Goal: Task Accomplishment & Management: Manage account settings

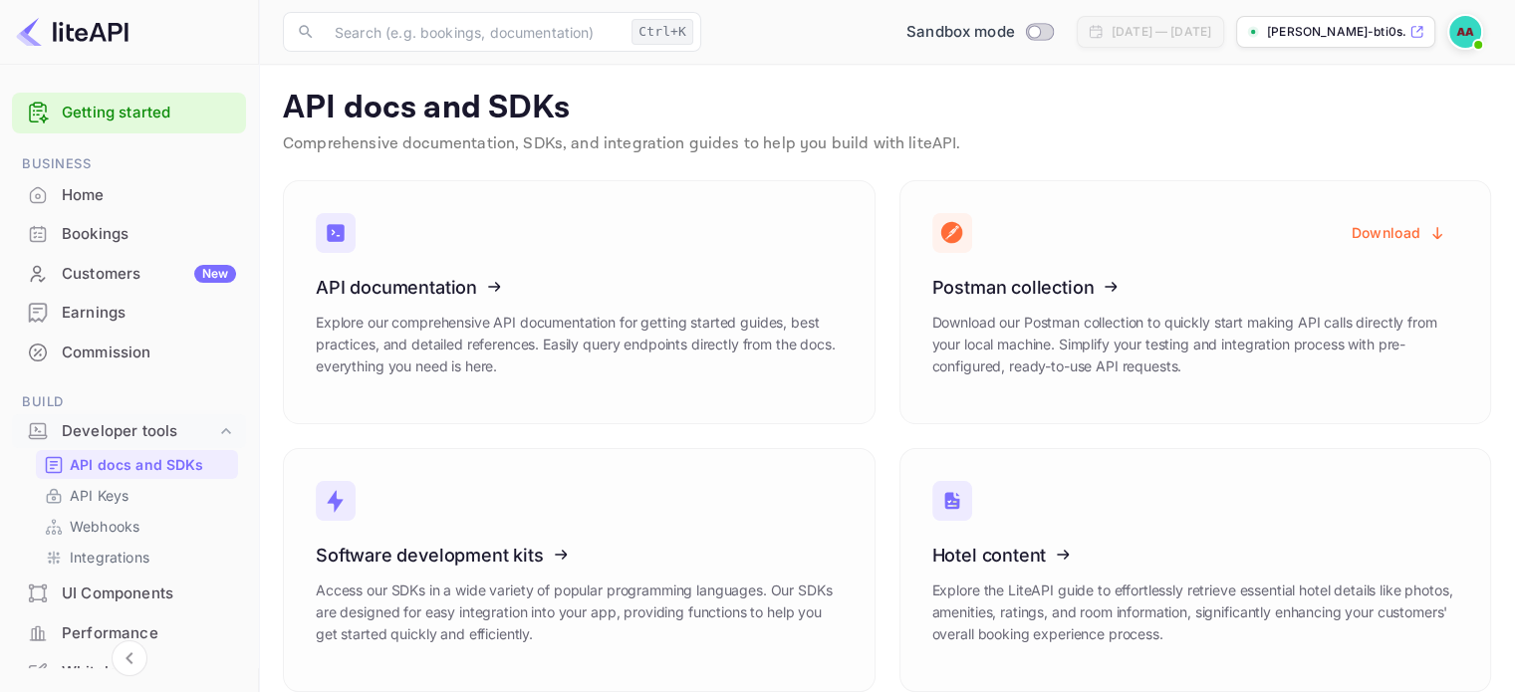
scroll to position [291, 0]
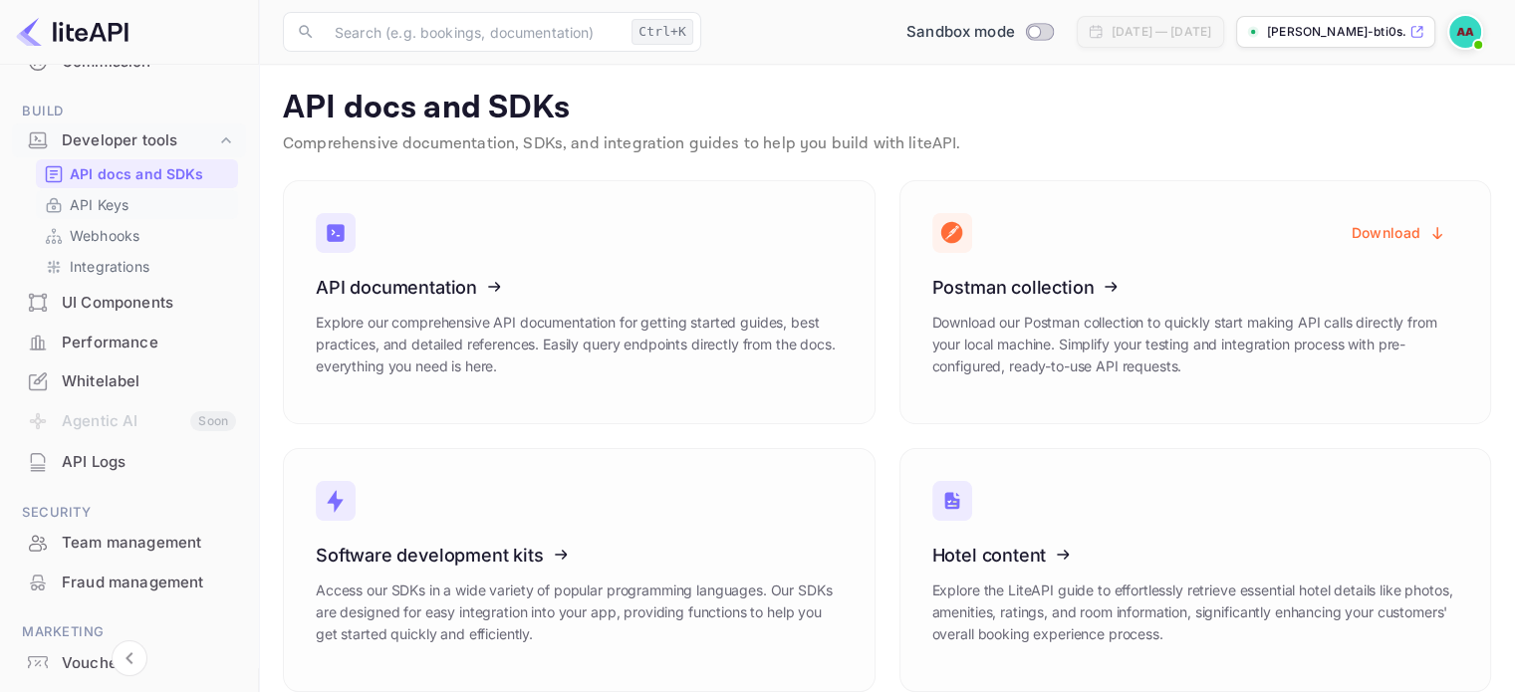
click at [99, 192] on div "API Keys" at bounding box center [137, 204] width 202 height 29
click at [140, 200] on link "API Keys" at bounding box center [137, 204] width 186 height 21
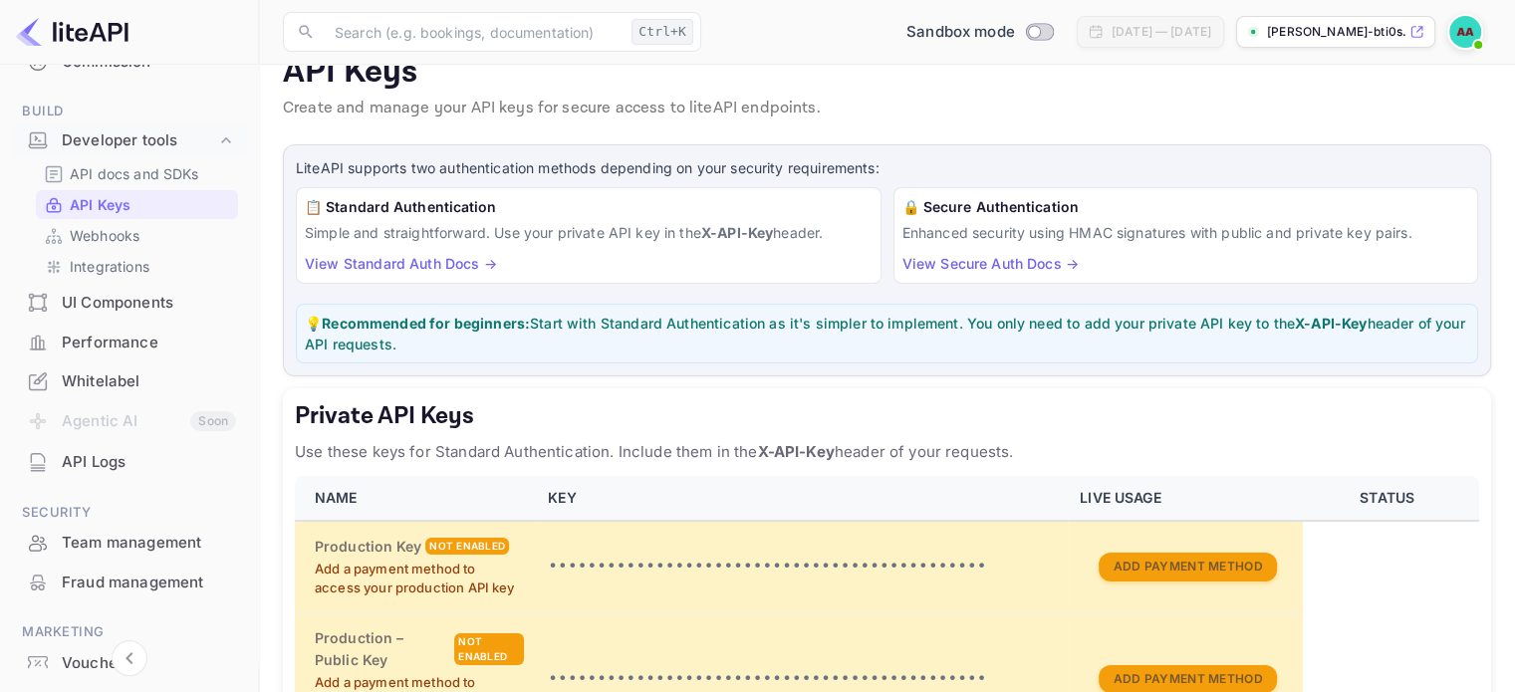
scroll to position [199, 0]
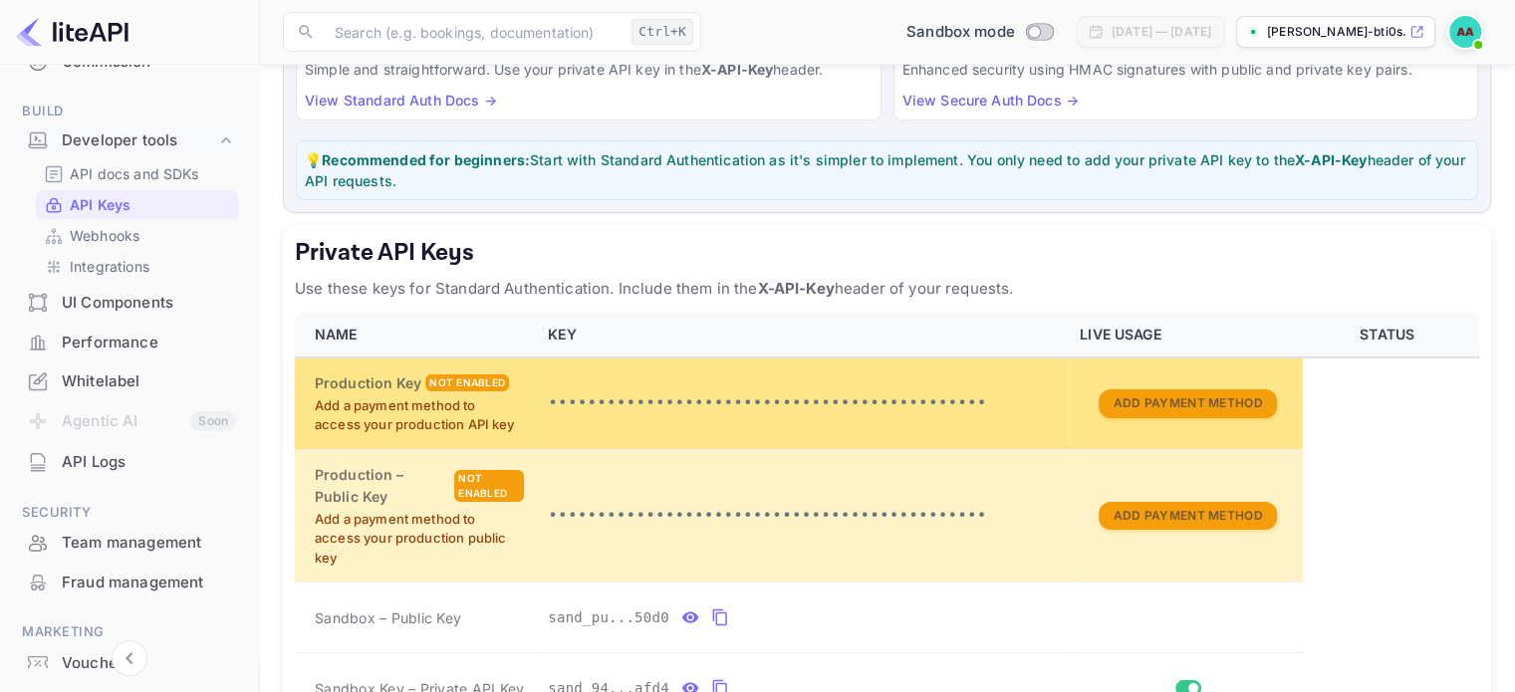
click at [366, 426] on p "Add a payment method to access your production API key" at bounding box center [419, 415] width 209 height 39
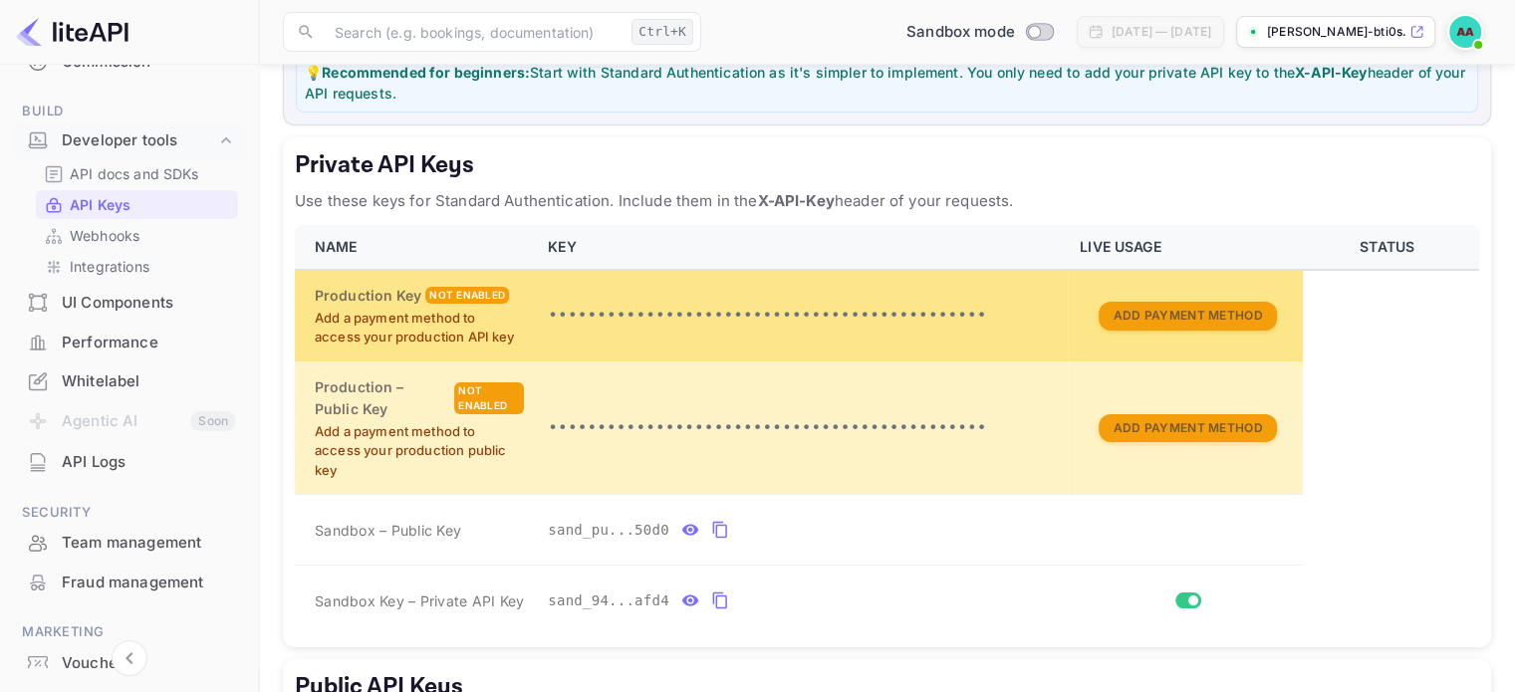
scroll to position [299, 0]
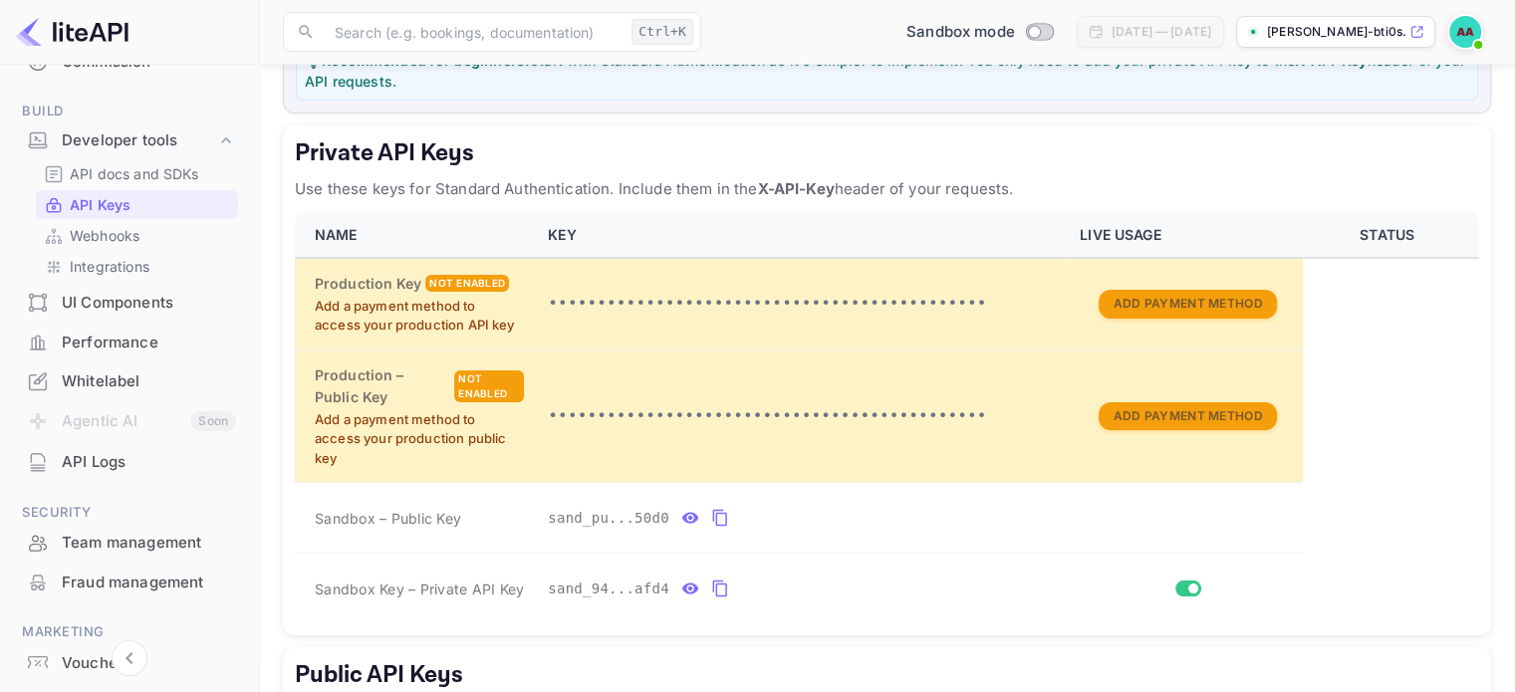
click at [777, 119] on div "LiteAPI supports two authentication methods depending on your security requirem…" at bounding box center [887, 404] width 1208 height 1047
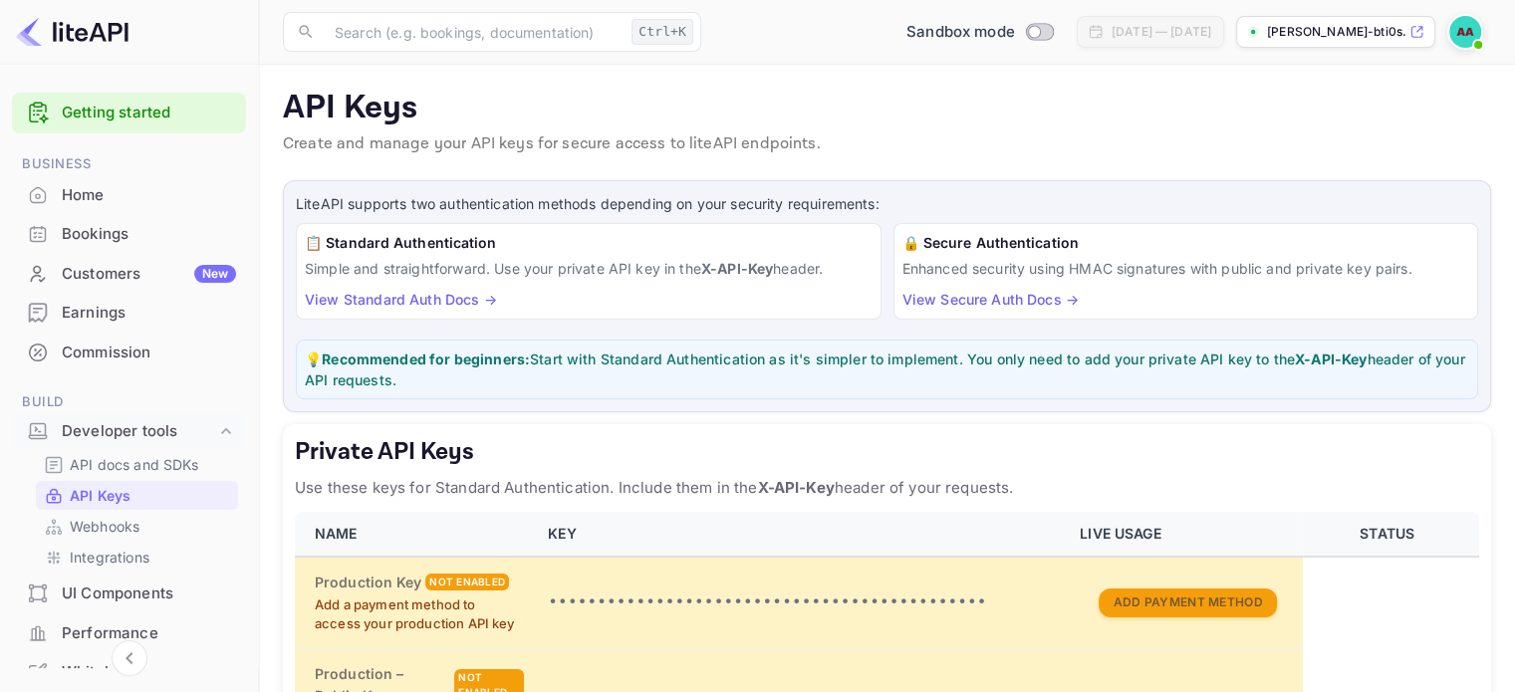
click at [526, 153] on p "Create and manage your API keys for secure access to liteAPI endpoints." at bounding box center [887, 144] width 1208 height 24
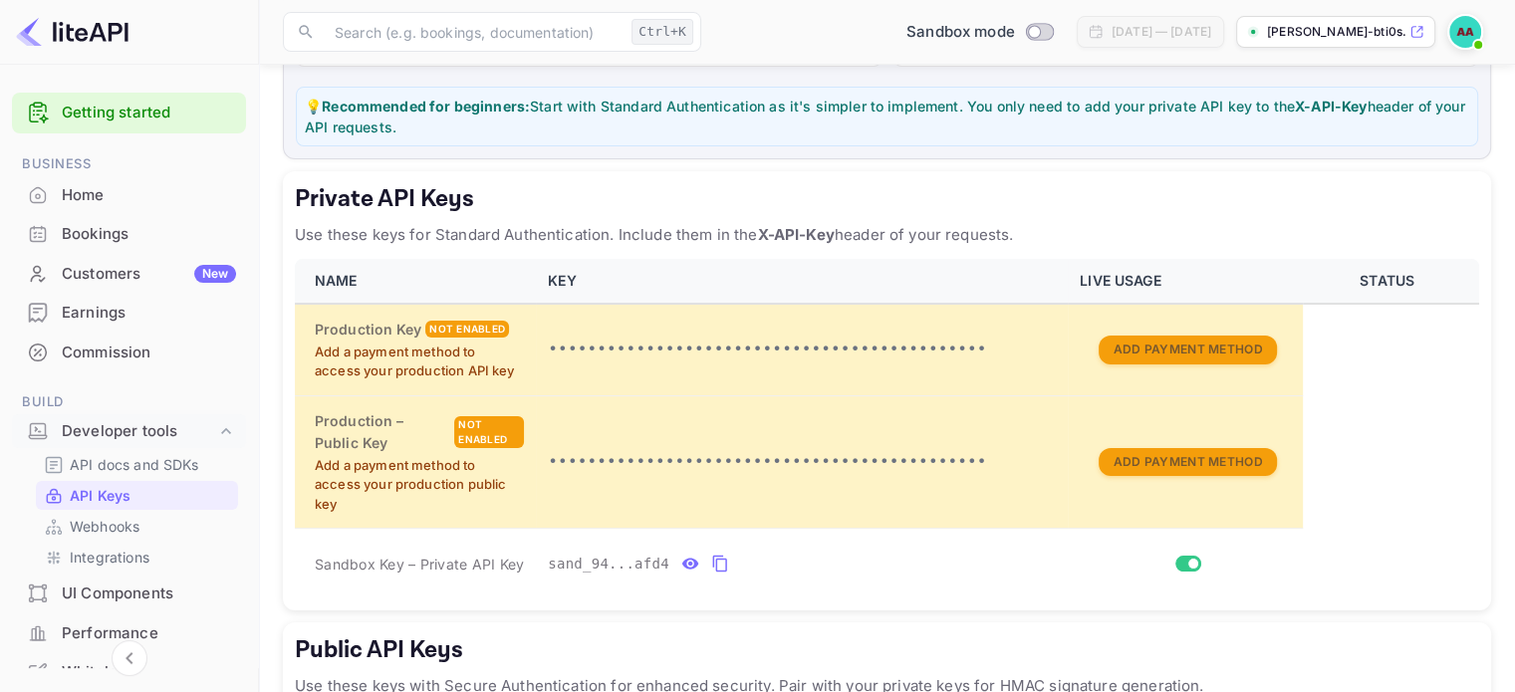
scroll to position [299, 0]
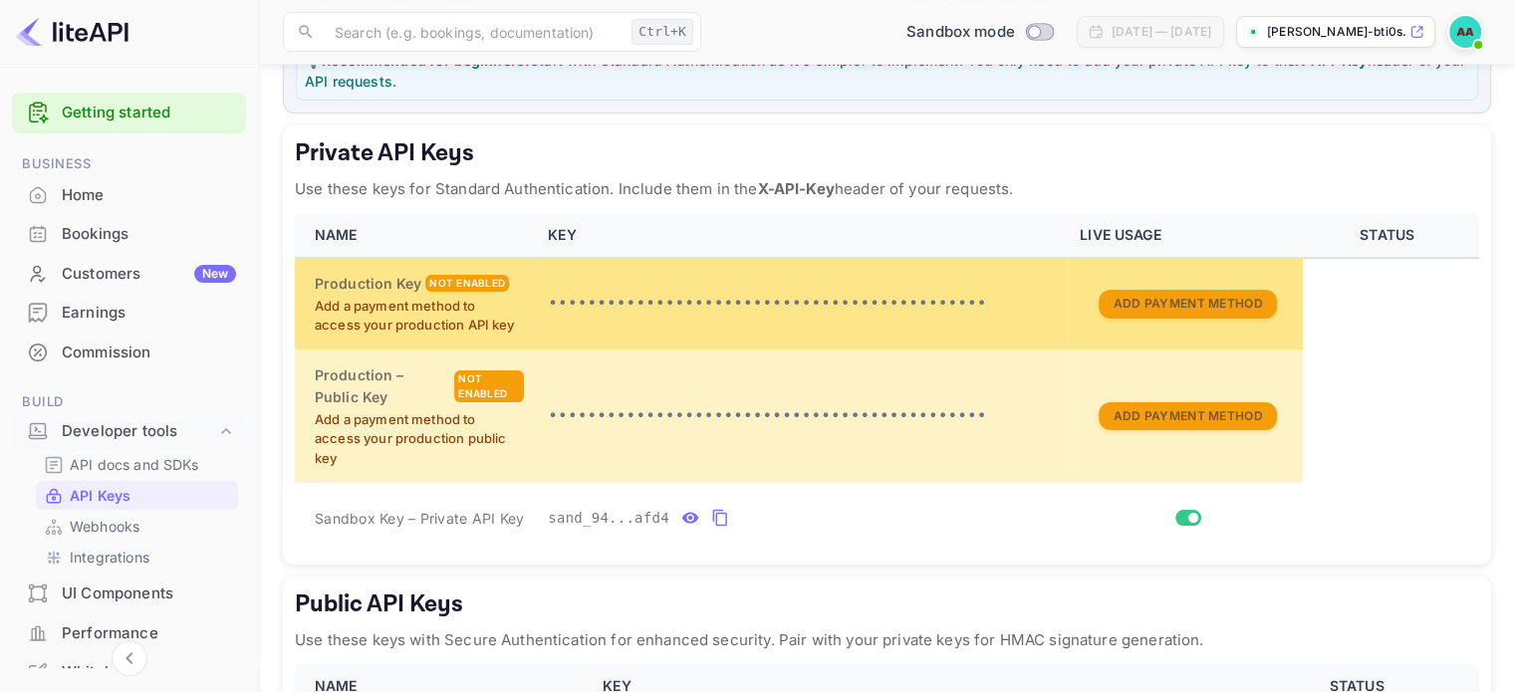
click at [327, 307] on p "Add a payment method to access your production API key" at bounding box center [419, 316] width 209 height 39
click at [623, 288] on td "•••••••••••••••••••••••••••••••••••••••••••••" at bounding box center [802, 304] width 532 height 92
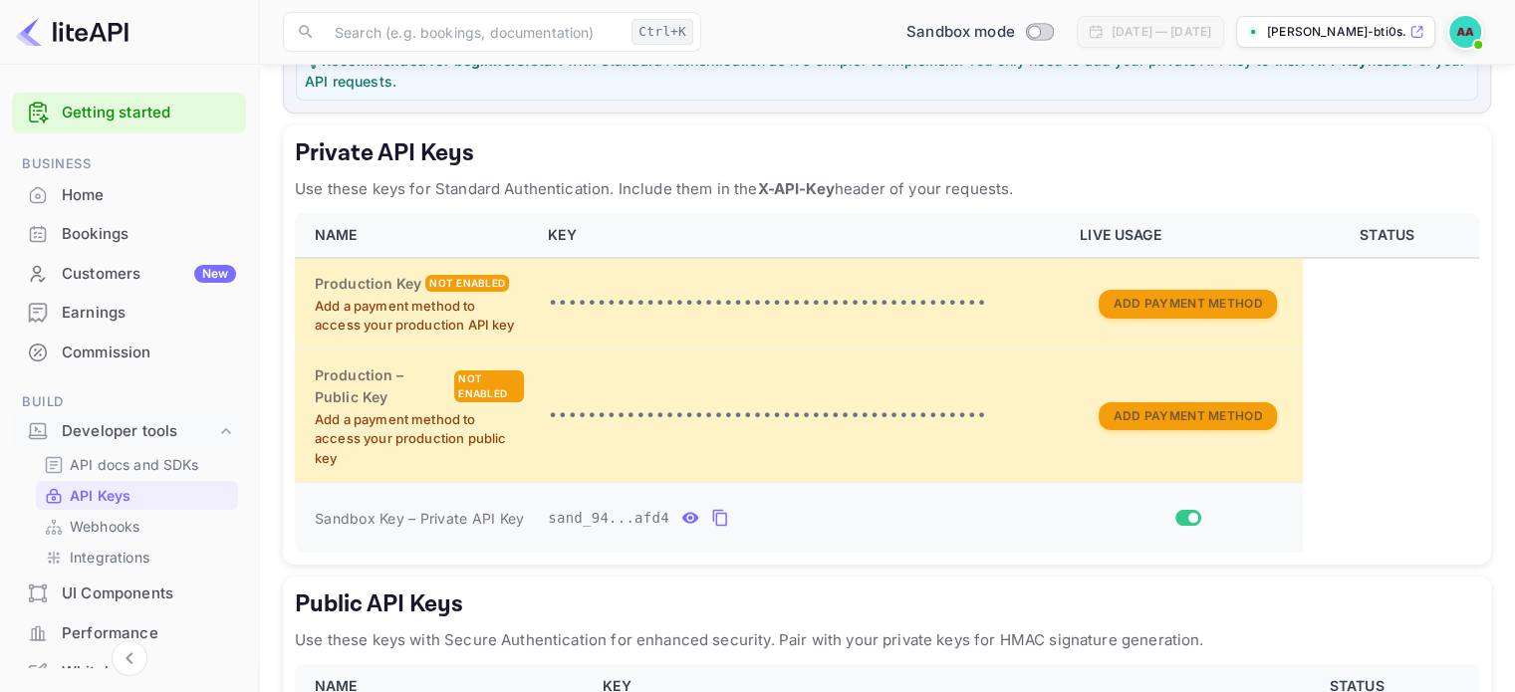
click at [1178, 510] on span "private api keys table" at bounding box center [1189, 518] width 26 height 16
click at [1197, 519] on input "Switch" at bounding box center [1194, 518] width 36 height 12
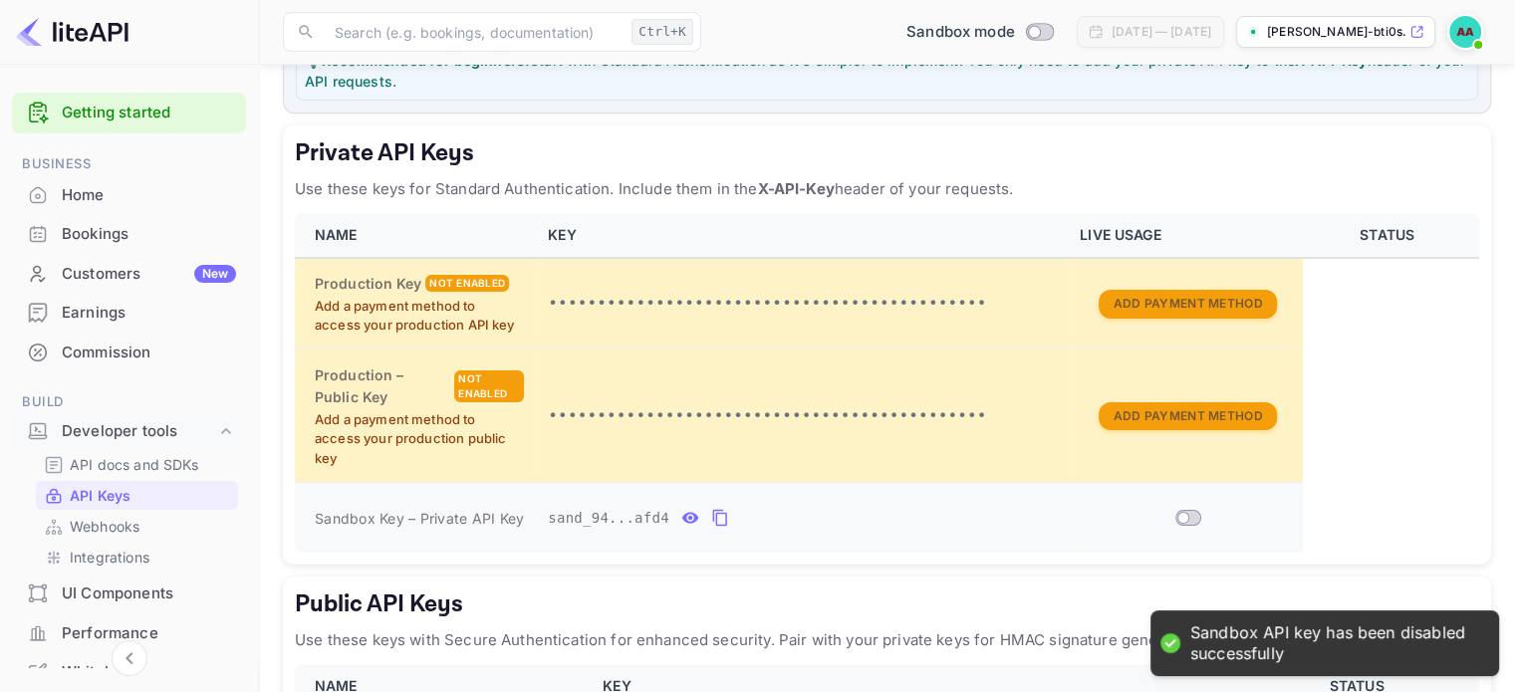
click at [1192, 519] on input "Switch" at bounding box center [1184, 518] width 36 height 12
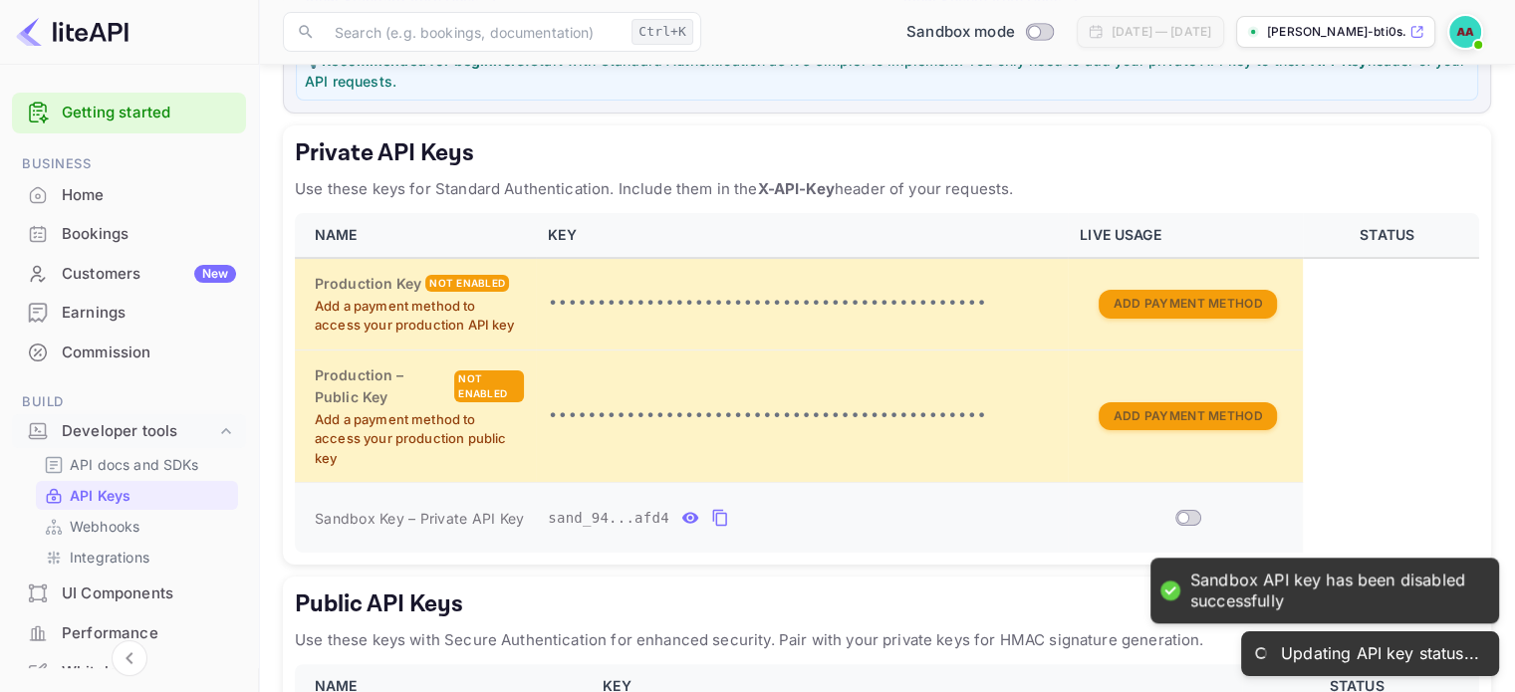
checkbox input "true"
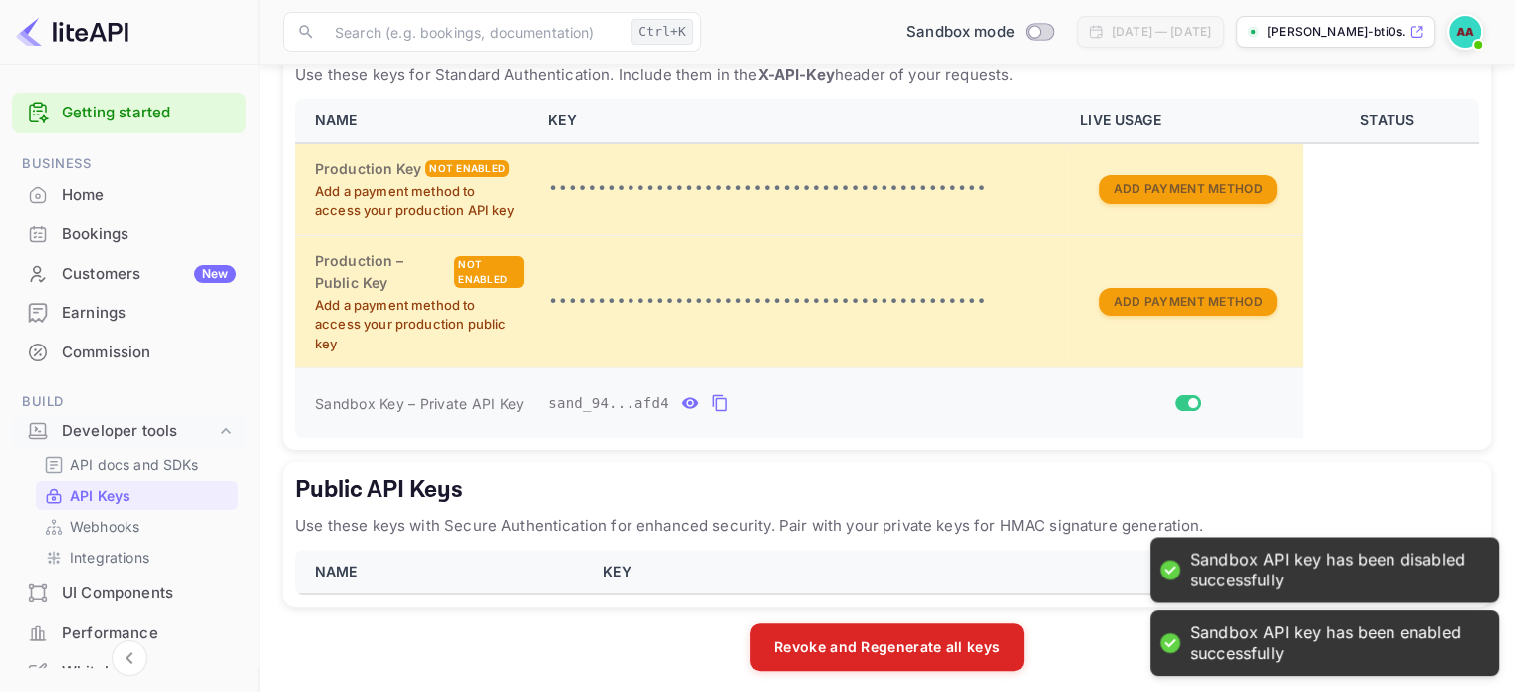
scroll to position [422, 0]
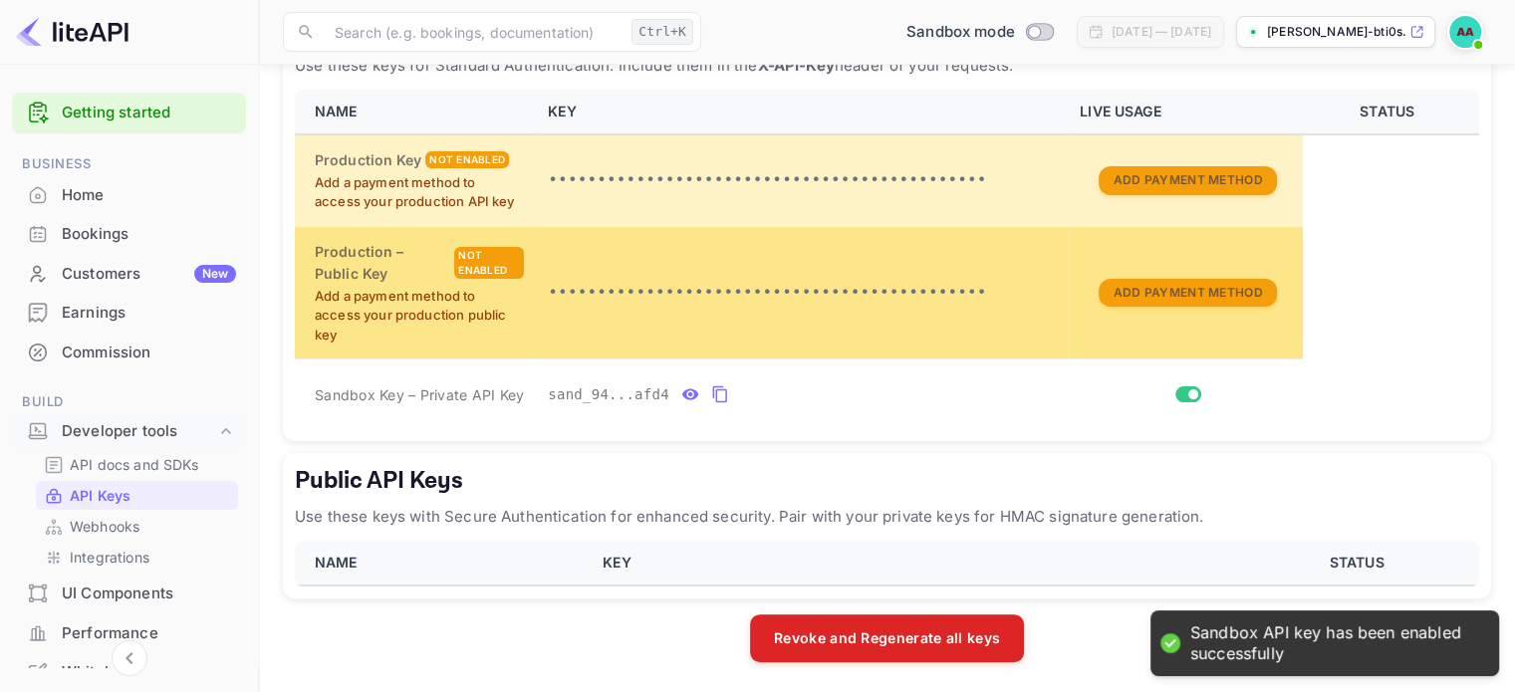
click at [490, 266] on div "Not enabled" at bounding box center [489, 263] width 70 height 32
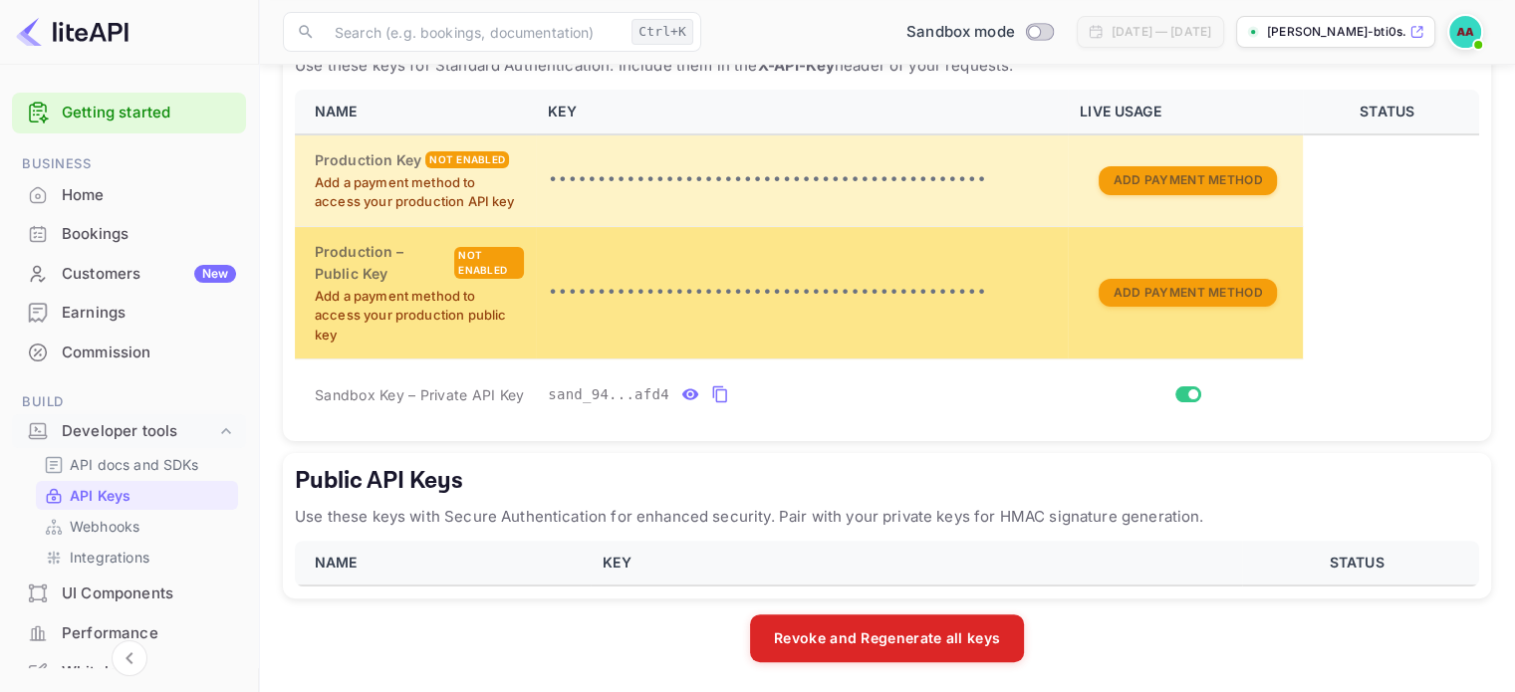
click at [395, 328] on p "Add a payment method to access your production public key" at bounding box center [419, 316] width 209 height 59
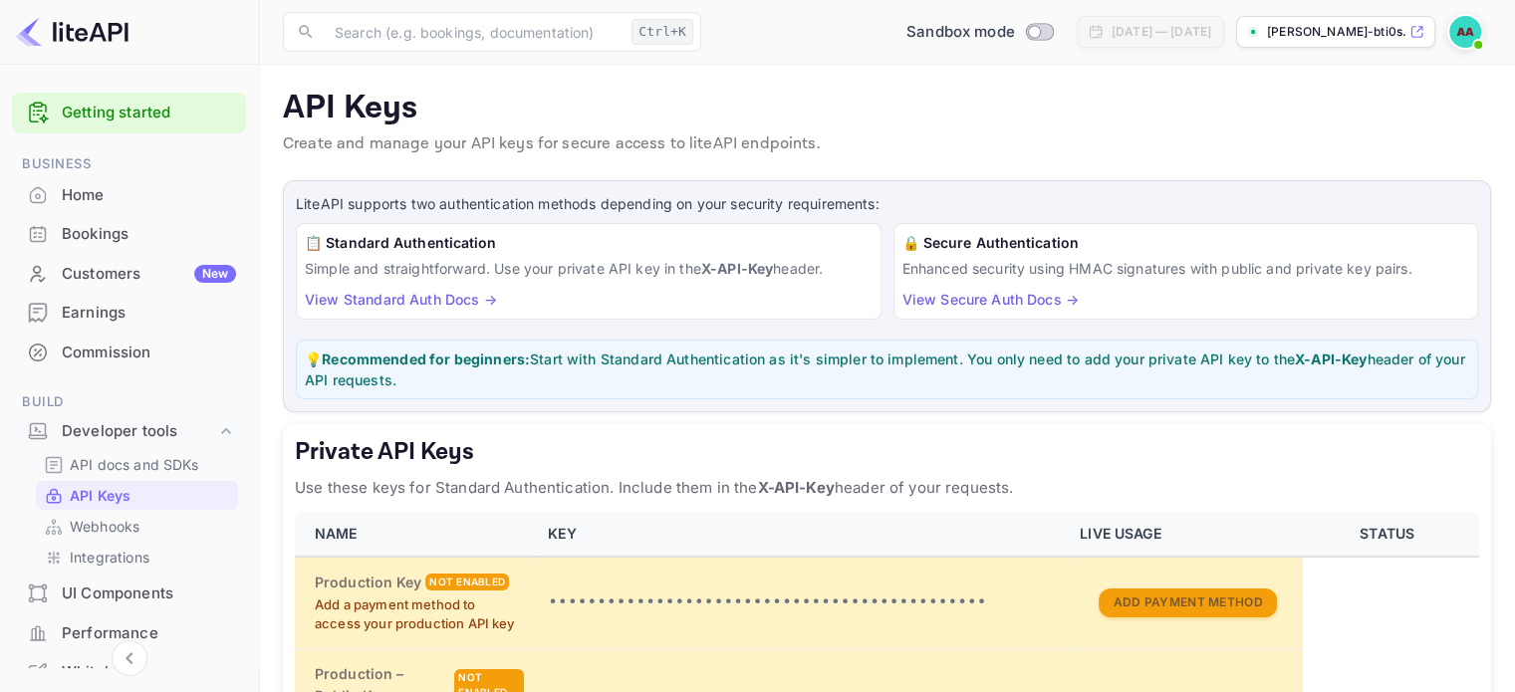
click at [1034, 306] on link "View Secure Auth Docs →" at bounding box center [991, 299] width 176 height 17
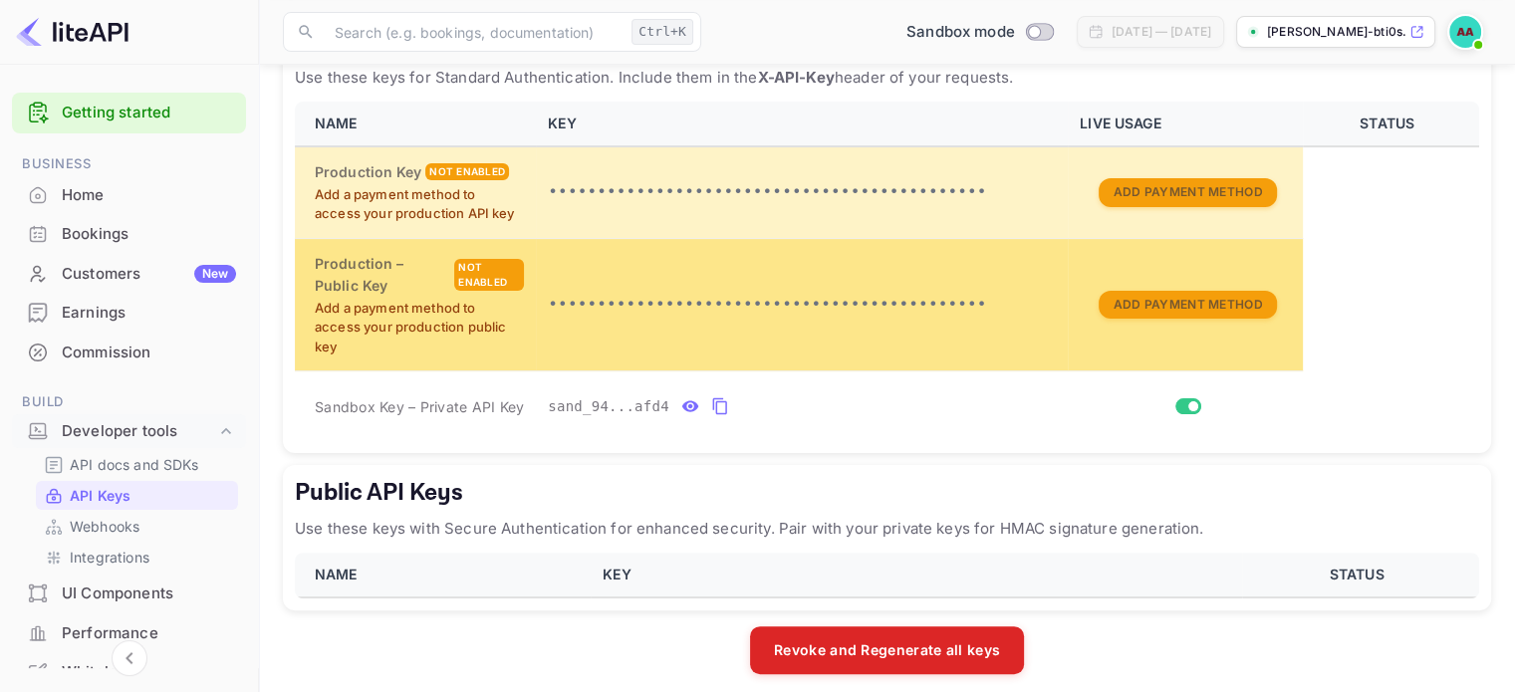
scroll to position [422, 0]
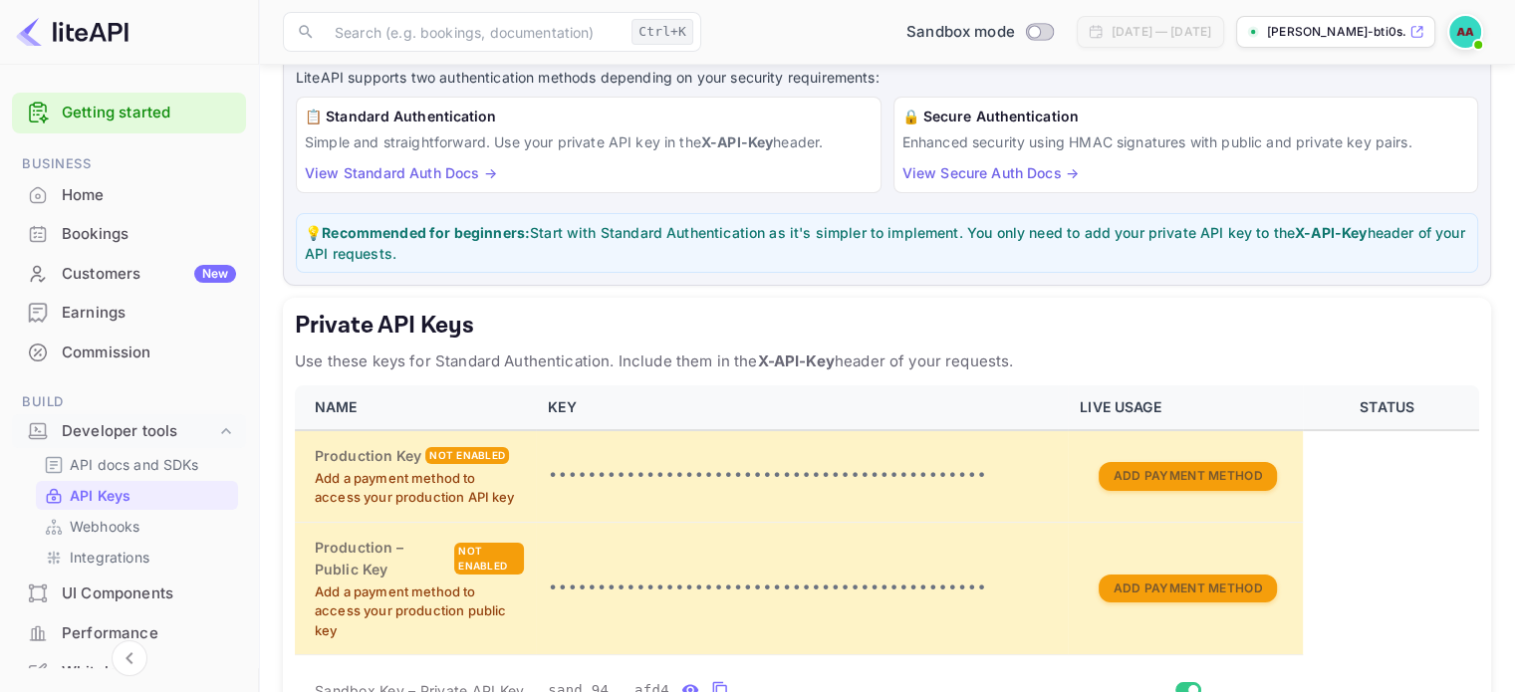
scroll to position [299, 0]
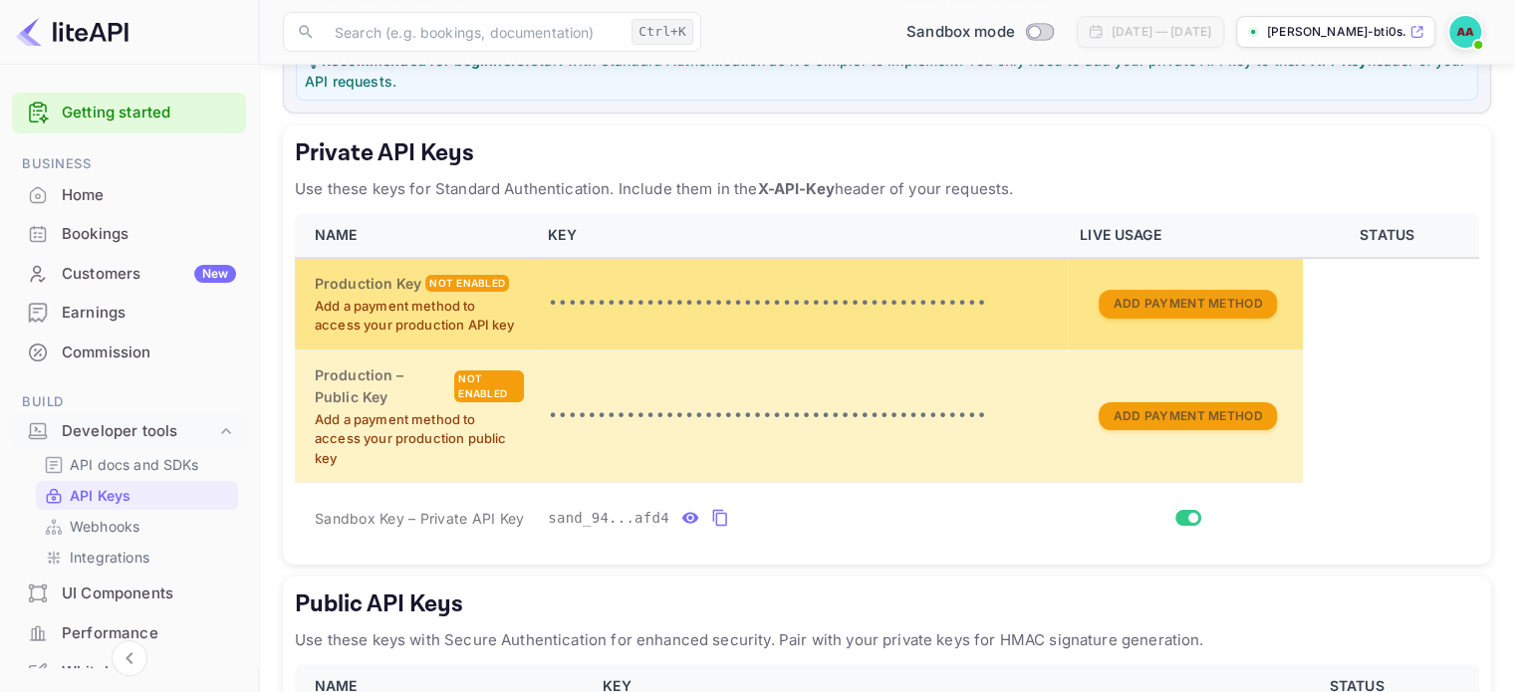
click at [459, 280] on div "Not enabled" at bounding box center [467, 283] width 84 height 17
click at [371, 332] on p "Add a payment method to access your production API key" at bounding box center [419, 316] width 209 height 39
click at [392, 302] on p "Add a payment method to access your production API key" at bounding box center [419, 316] width 209 height 39
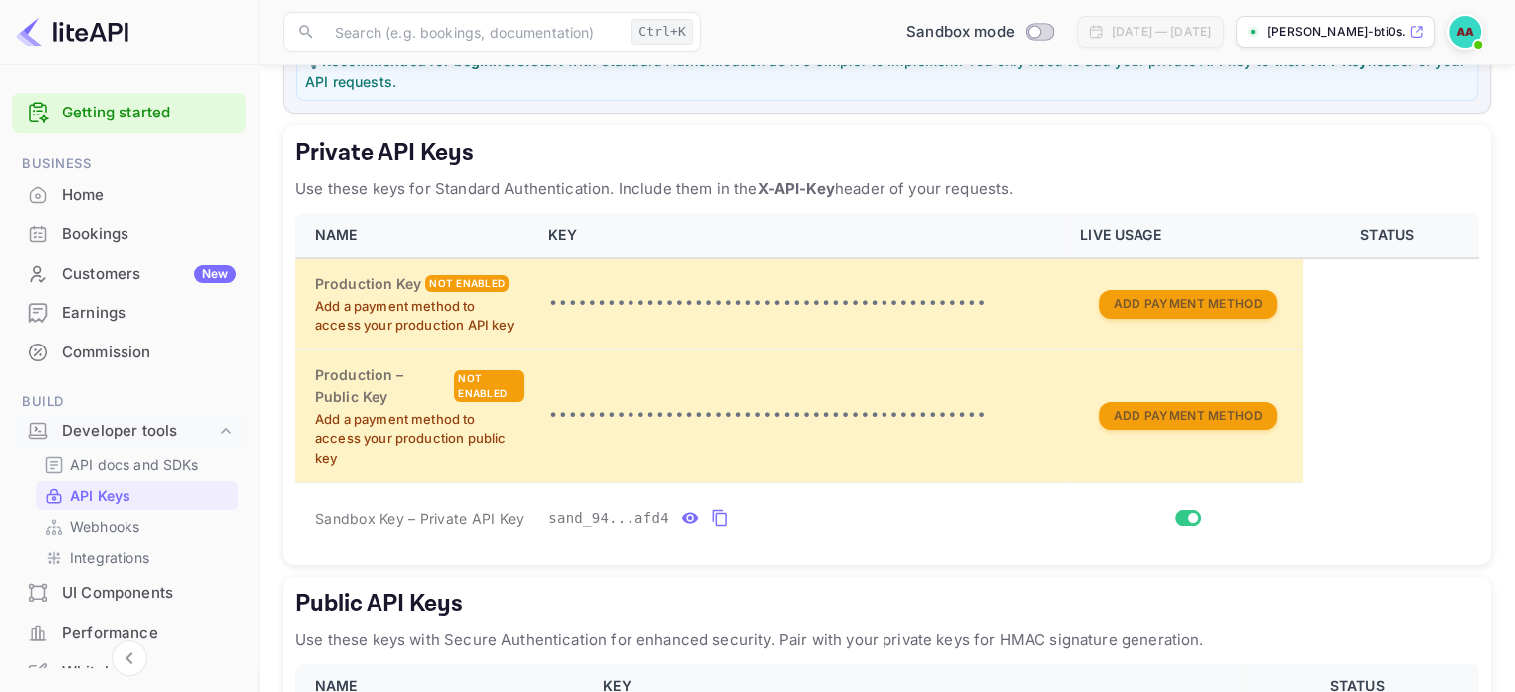
click at [511, 221] on th "NAME" at bounding box center [415, 235] width 241 height 45
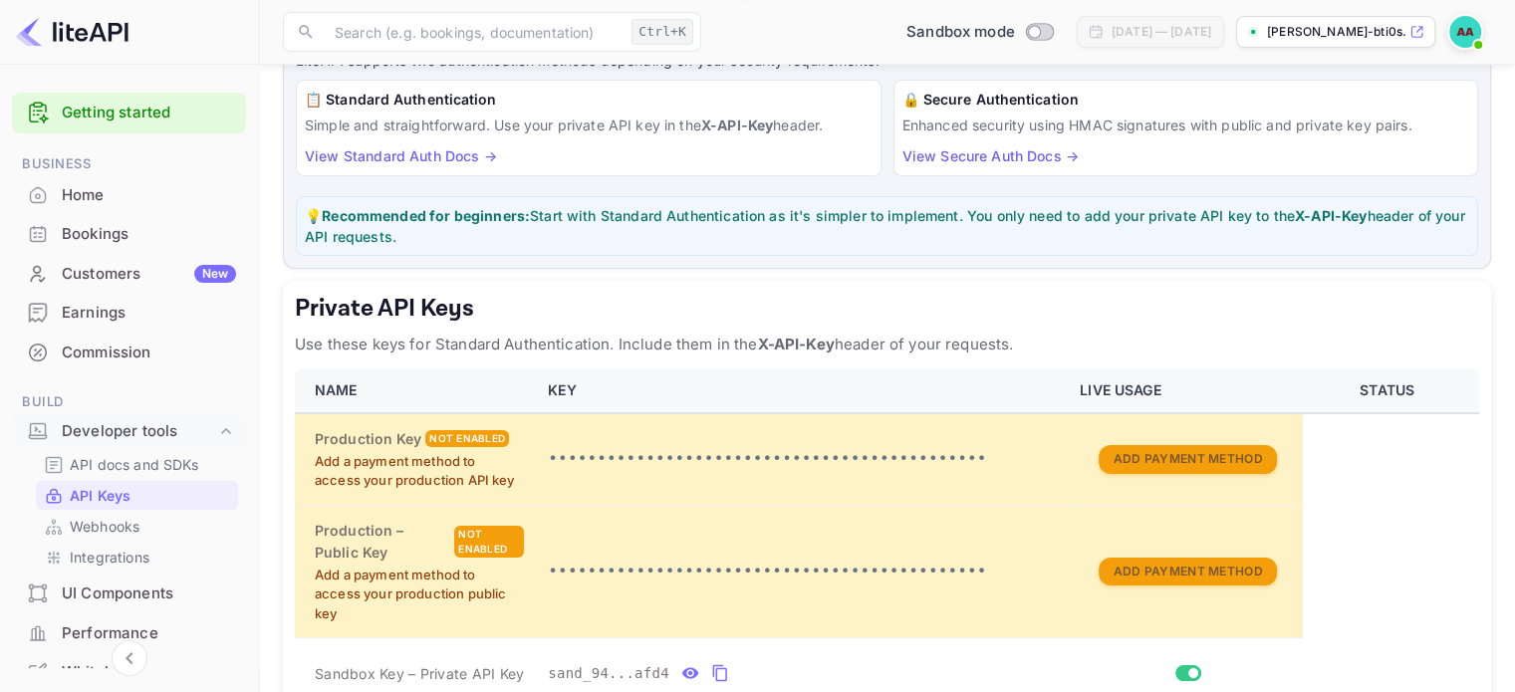
scroll to position [0, 0]
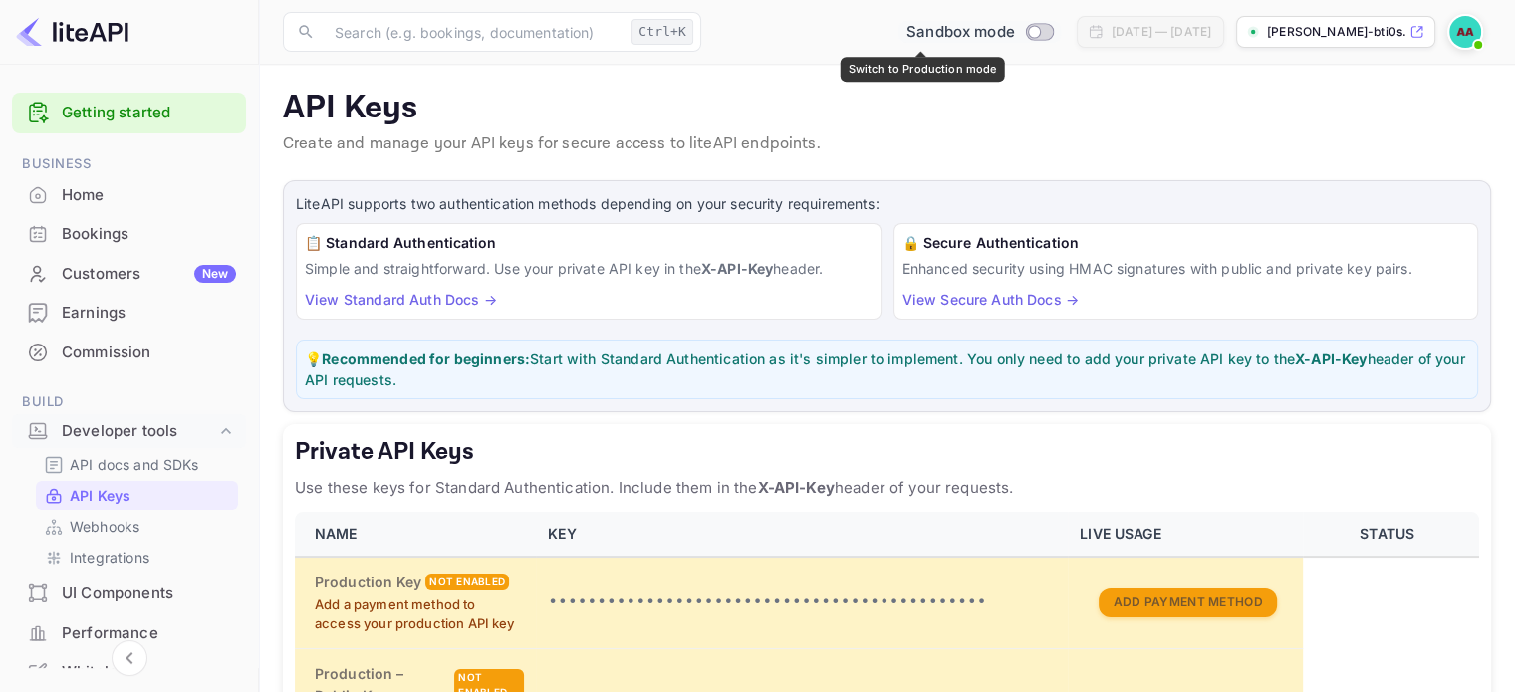
click at [1014, 33] on input "Switch to Production mode" at bounding box center [1034, 31] width 40 height 13
checkbox input "true"
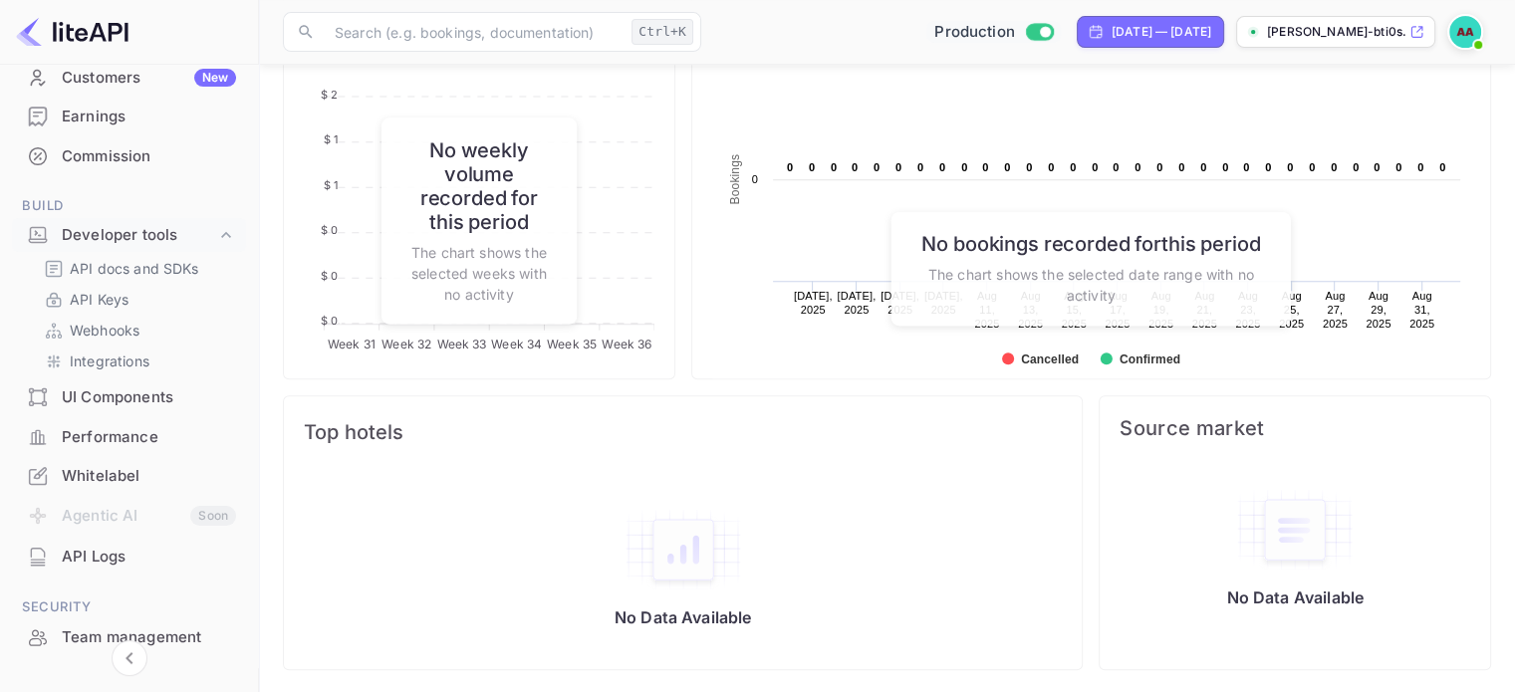
scroll to position [199, 0]
click at [104, 292] on p "API Keys" at bounding box center [99, 296] width 59 height 21
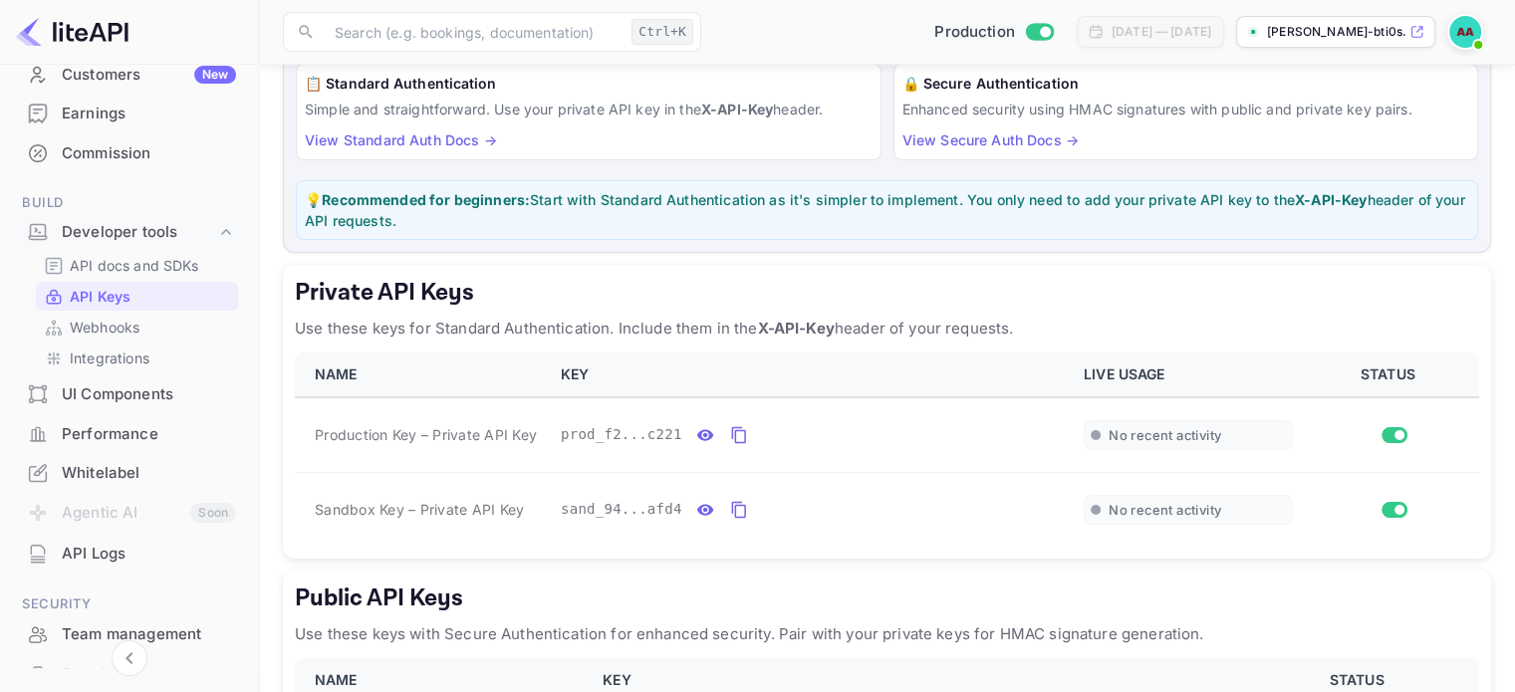
scroll to position [199, 0]
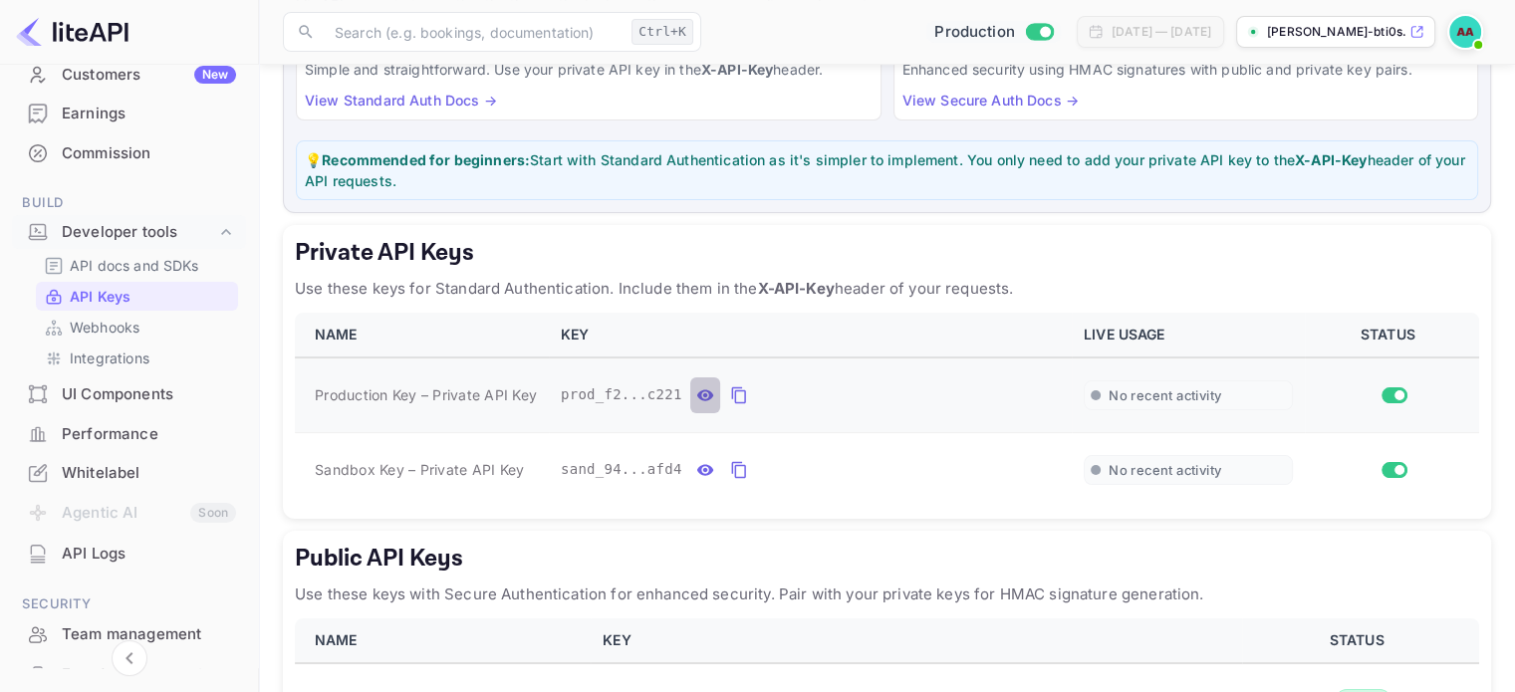
click at [690, 388] on button "private api keys table" at bounding box center [705, 396] width 30 height 36
click at [690, 458] on button "private api keys table" at bounding box center [705, 470] width 30 height 36
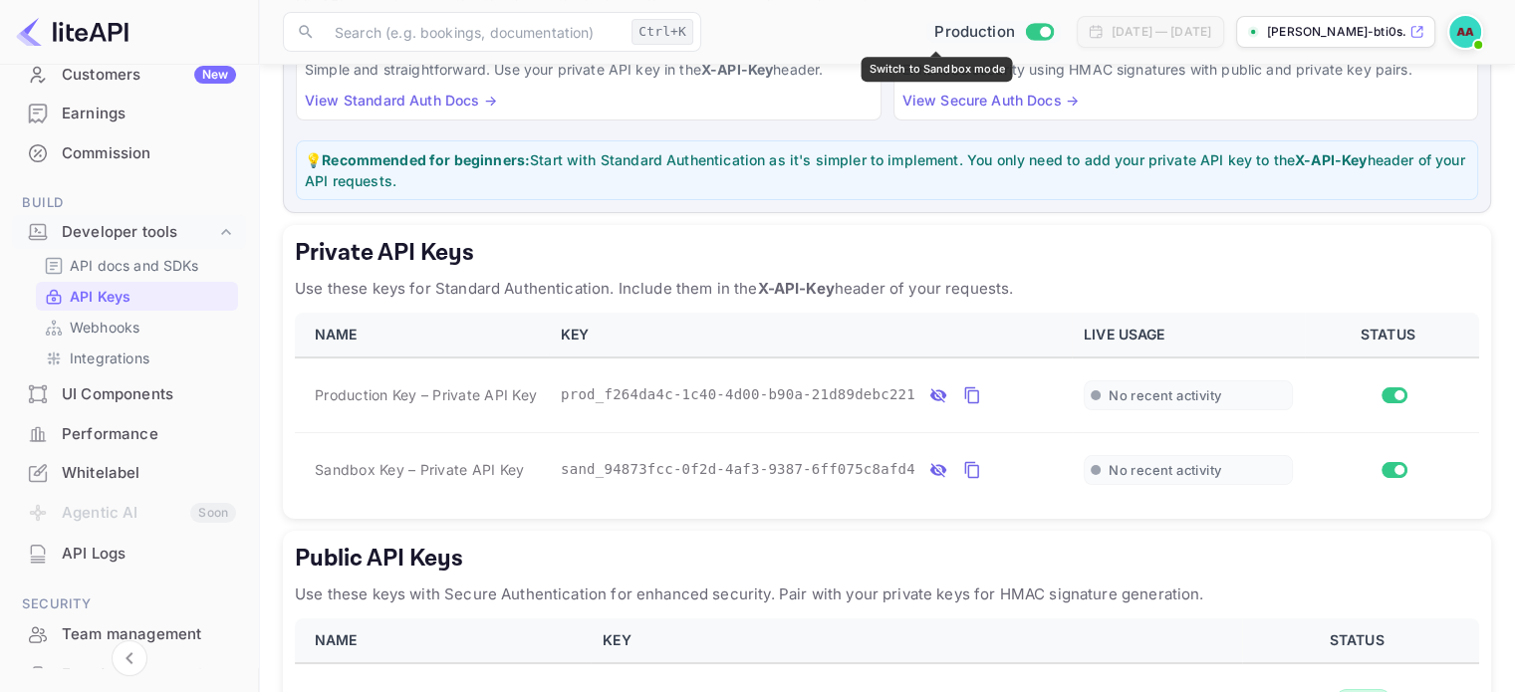
click at [1025, 38] on input "Switch to Sandbox mode" at bounding box center [1045, 31] width 40 height 13
checkbox input "false"
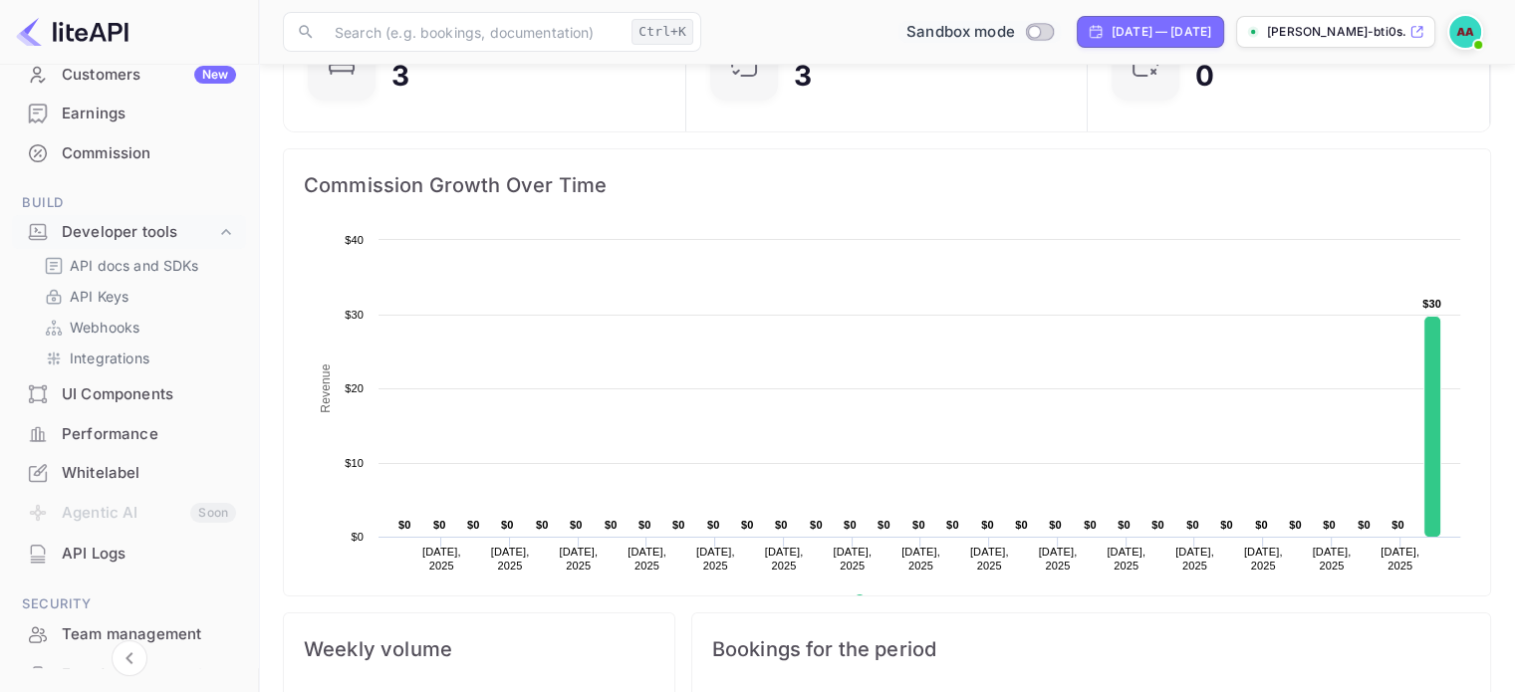
scroll to position [199, 0]
click at [127, 304] on p "API Keys" at bounding box center [99, 296] width 59 height 21
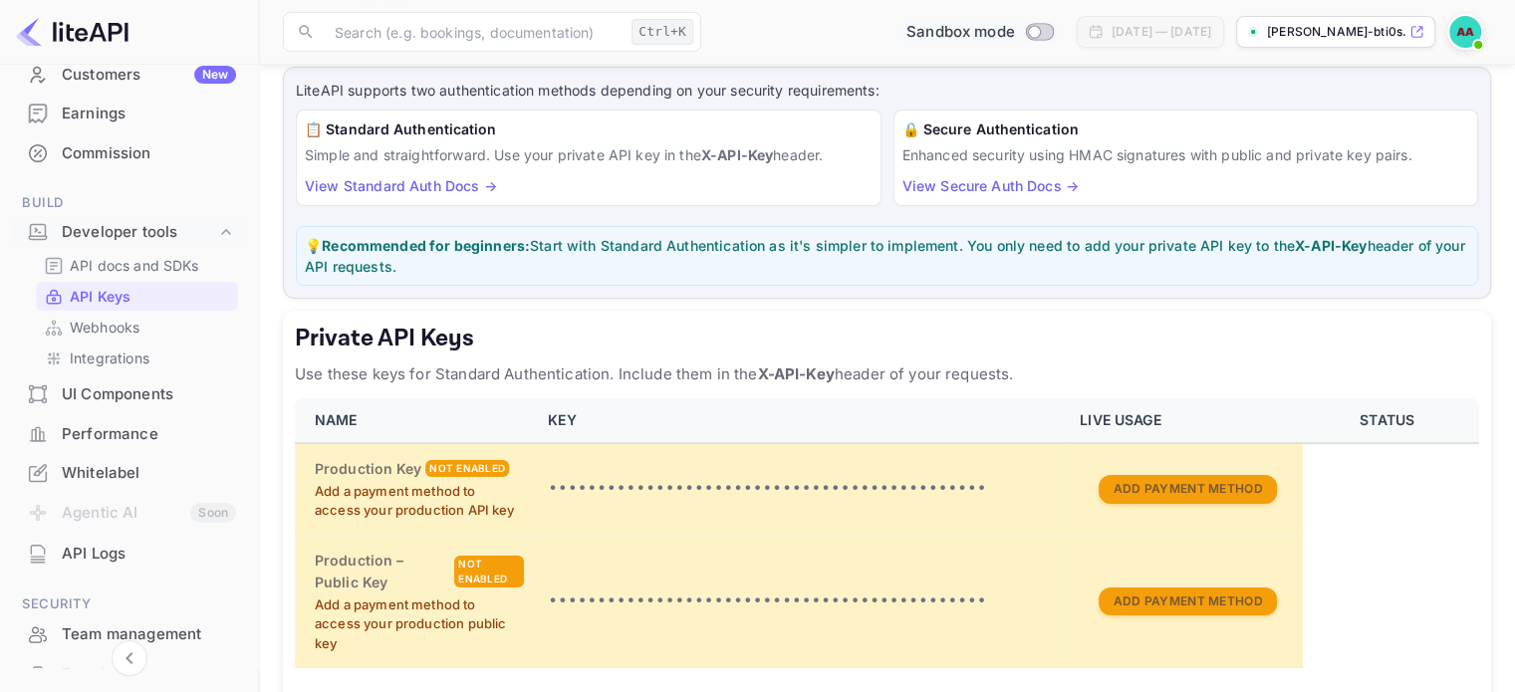
scroll to position [199, 0]
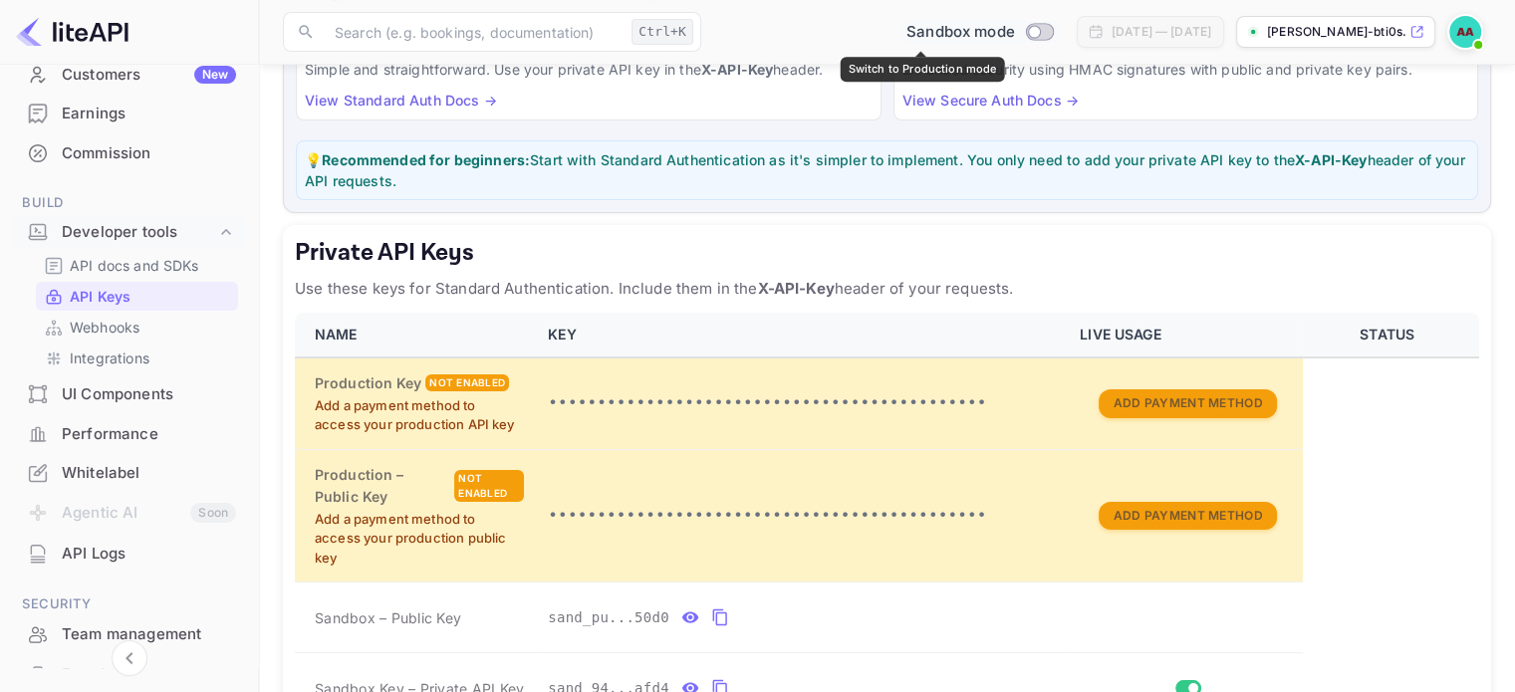
click at [1014, 25] on input "Switch to Production mode" at bounding box center [1034, 31] width 40 height 13
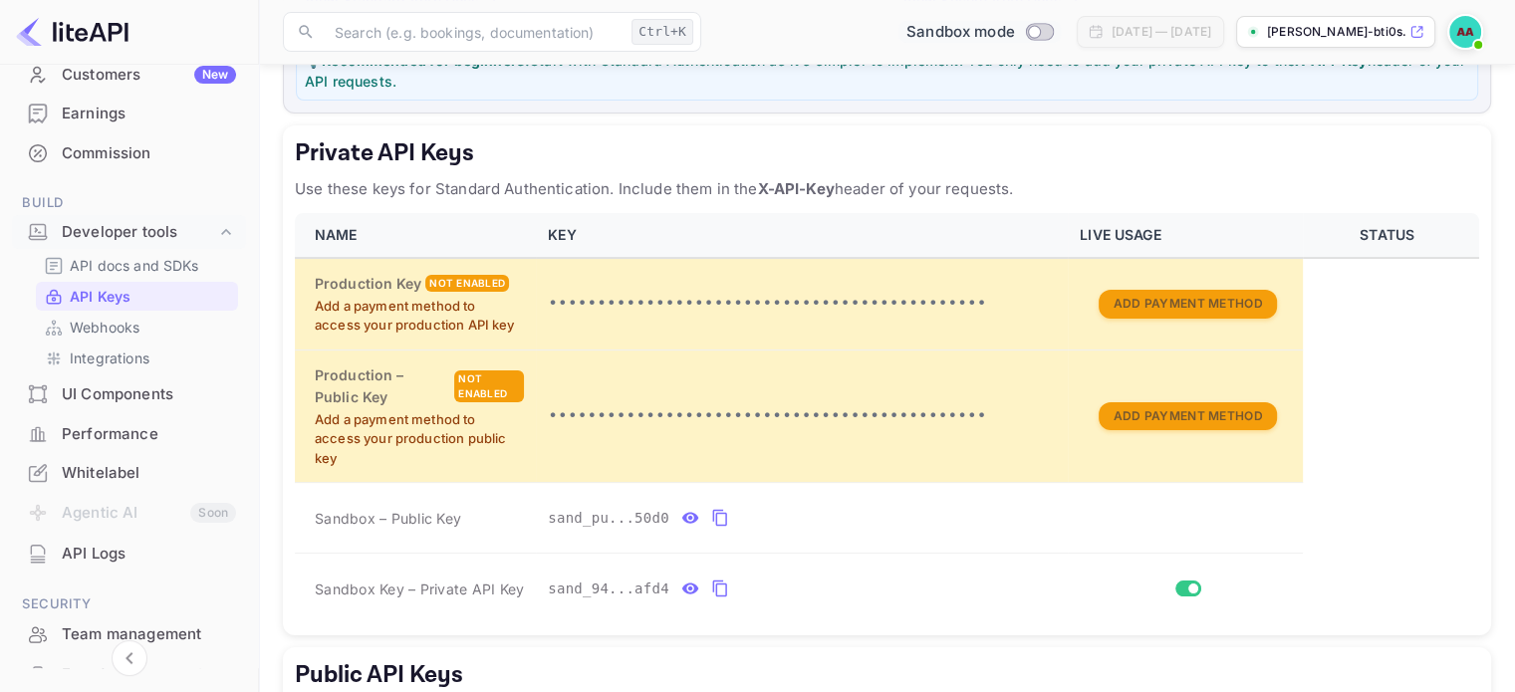
checkbox input "true"
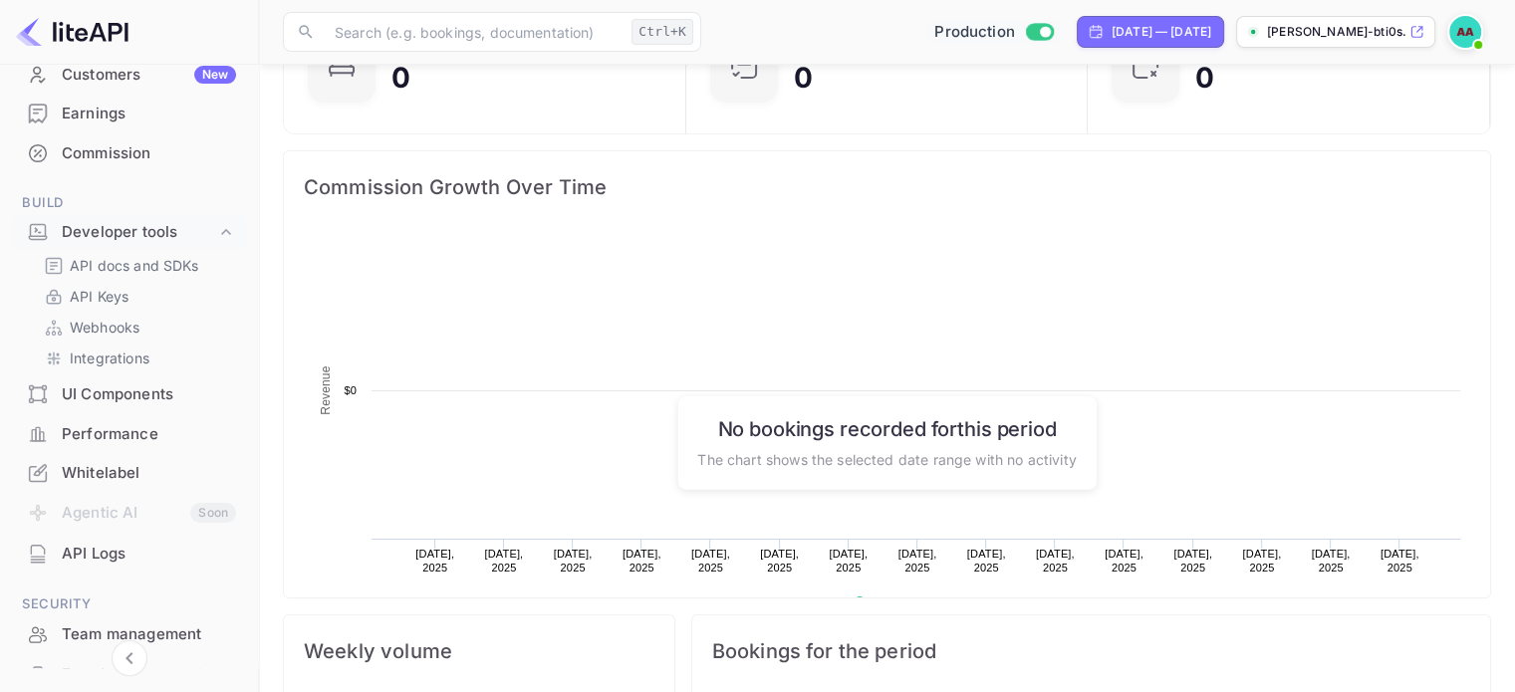
scroll to position [308, 375]
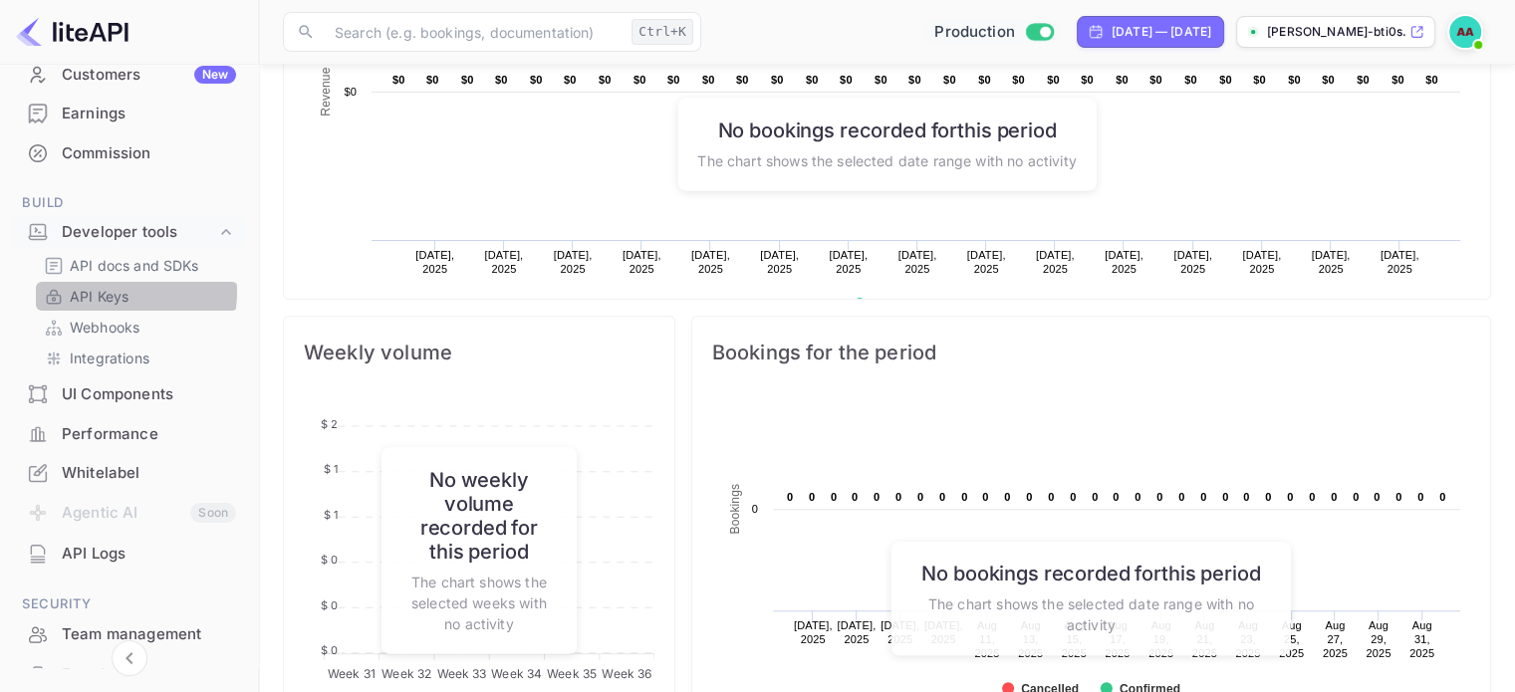
click at [124, 292] on p "API Keys" at bounding box center [99, 296] width 59 height 21
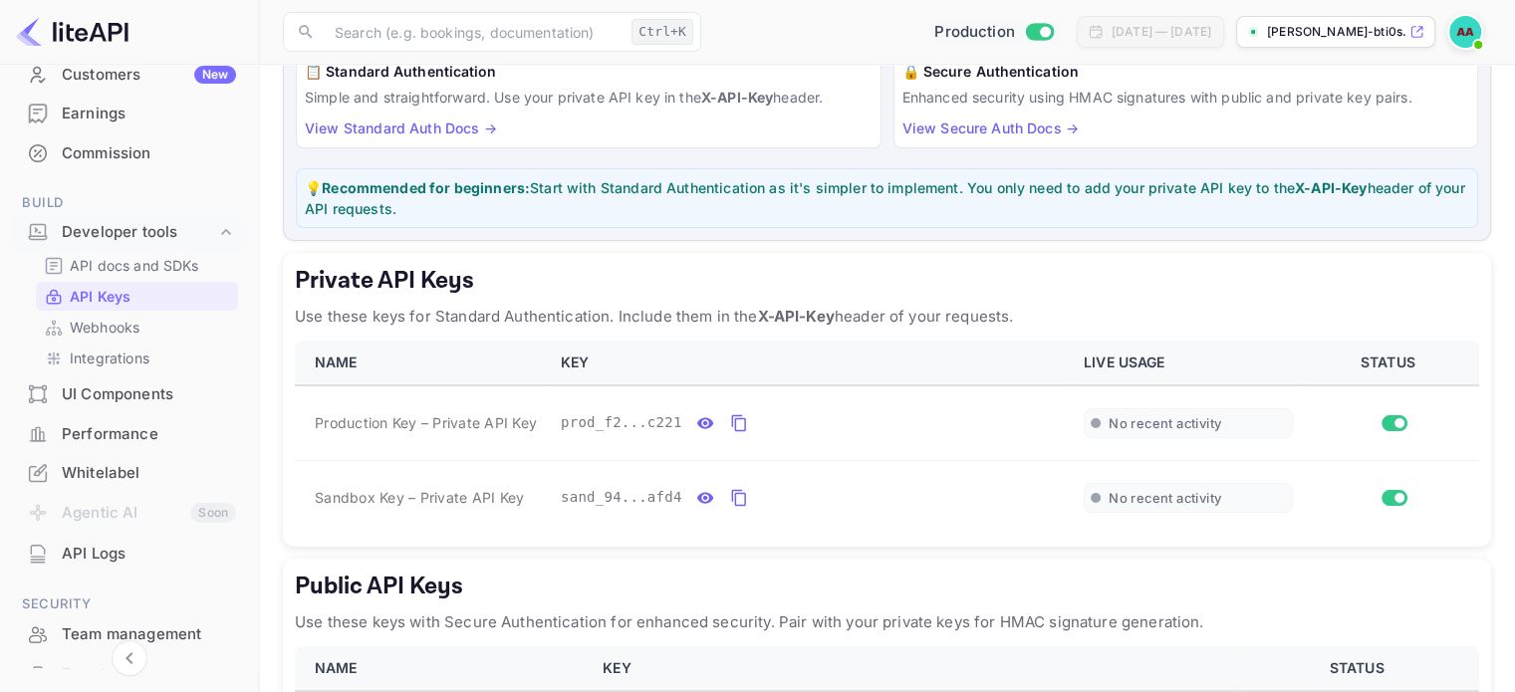
scroll to position [299, 0]
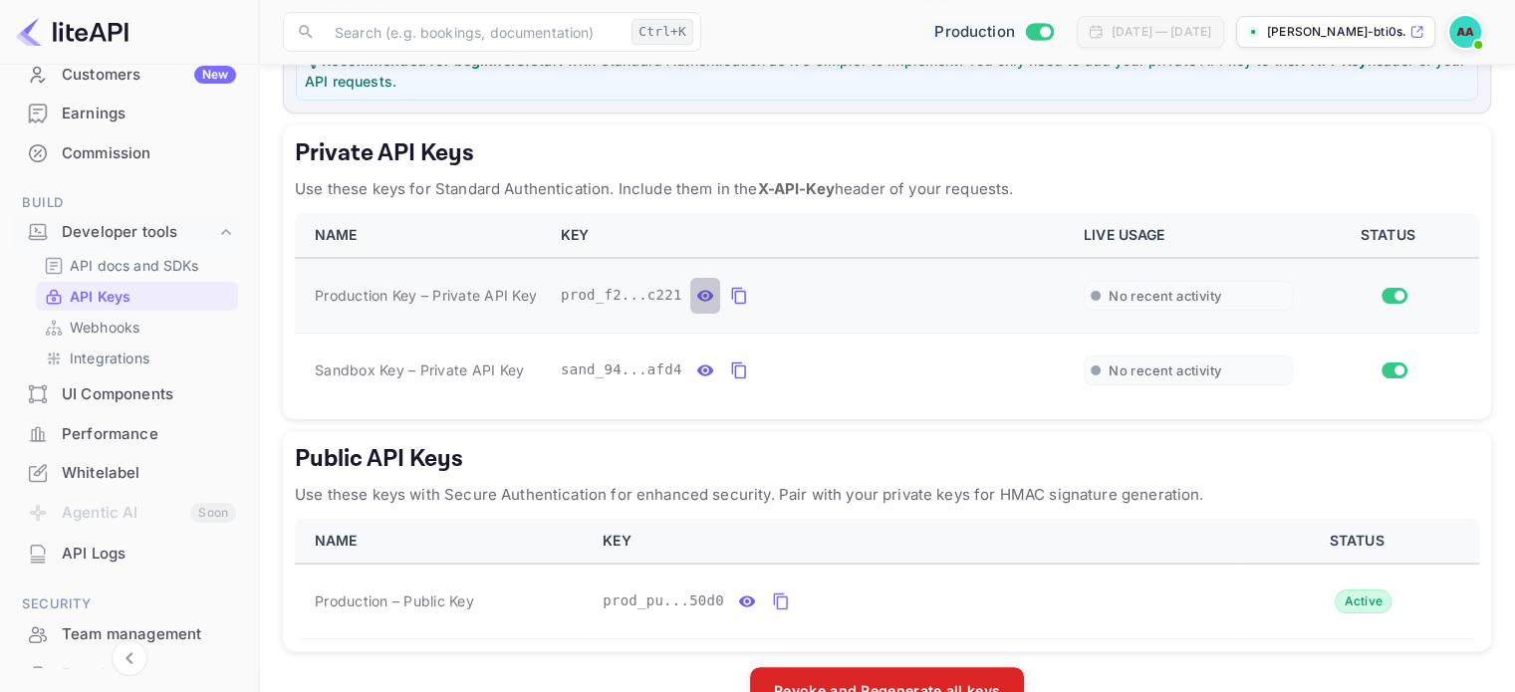
click at [696, 299] on icon "private api keys table" at bounding box center [704, 295] width 17 height 11
click at [696, 359] on icon "private api keys table" at bounding box center [705, 371] width 18 height 24
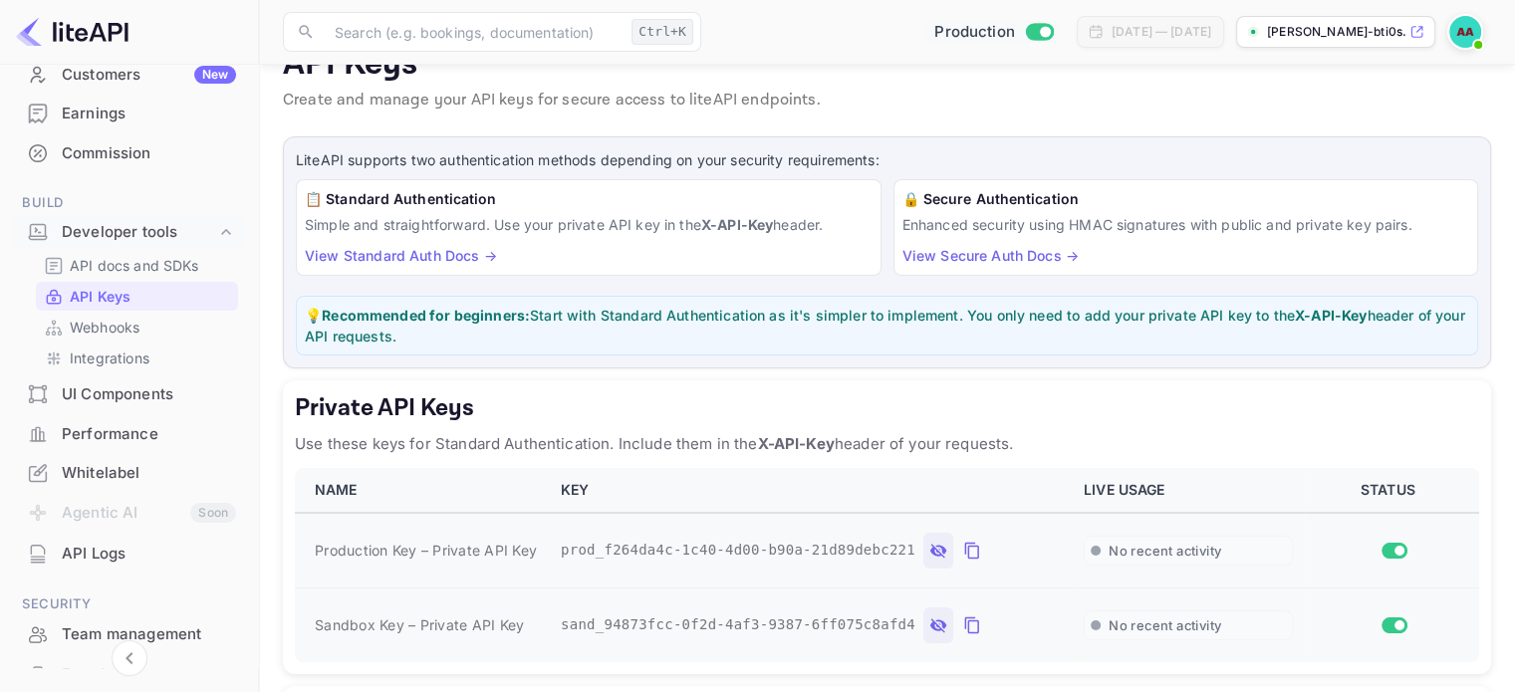
scroll to position [0, 0]
